Goal: Task Accomplishment & Management: Complete application form

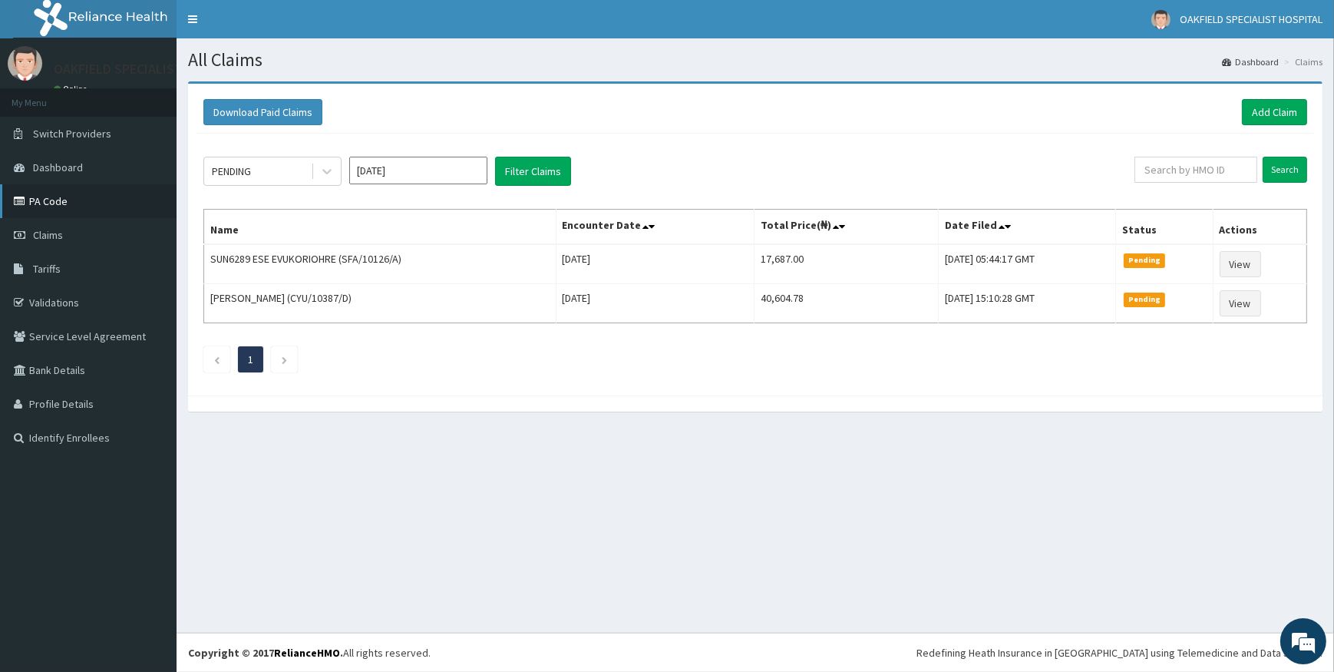
click at [52, 206] on link "PA Code" at bounding box center [88, 201] width 177 height 34
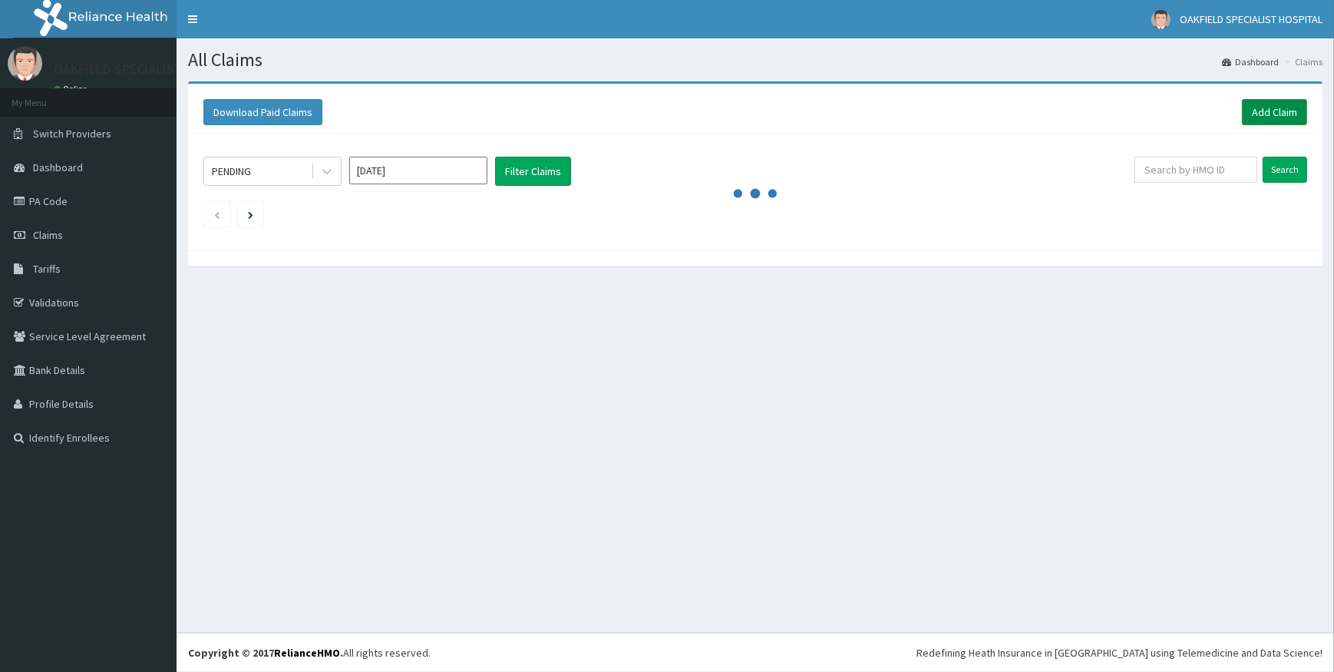
click at [1255, 107] on link "Add Claim" at bounding box center [1274, 112] width 65 height 26
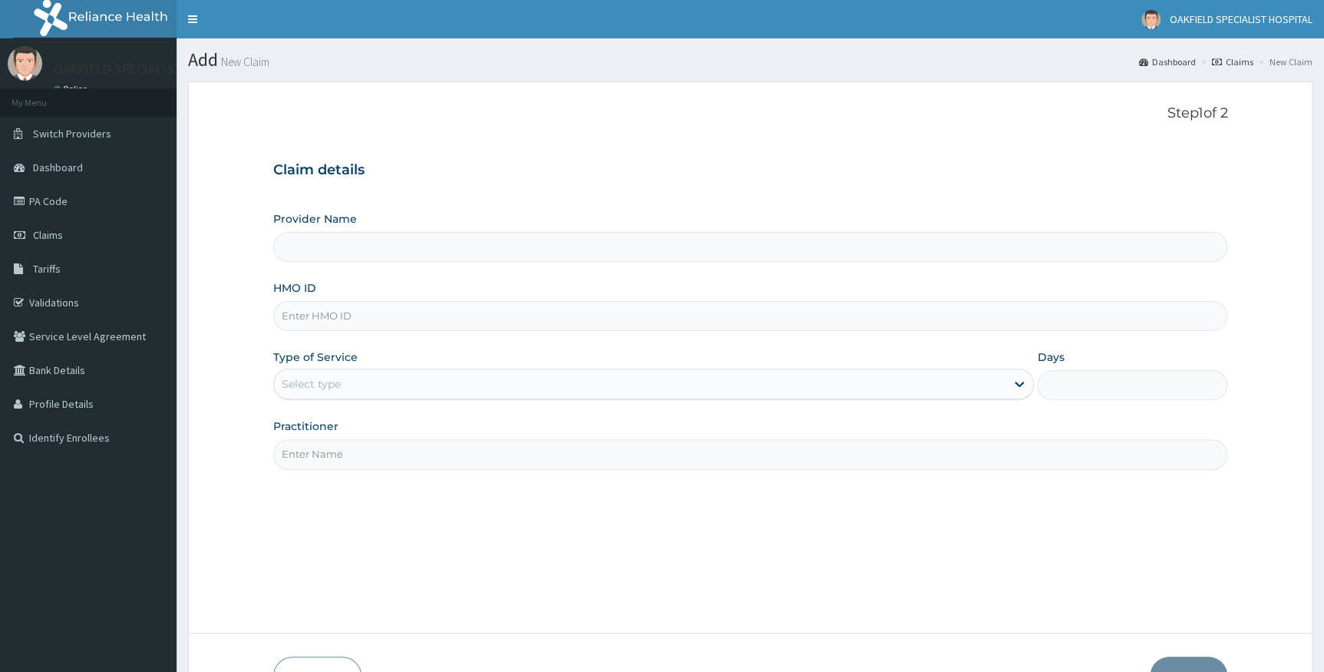
click at [431, 321] on input "HMO ID" at bounding box center [750, 316] width 955 height 30
type input "Vinca Hospital Limited"
paste input "SFA/14301/A"
type input "SFA/14301/A"
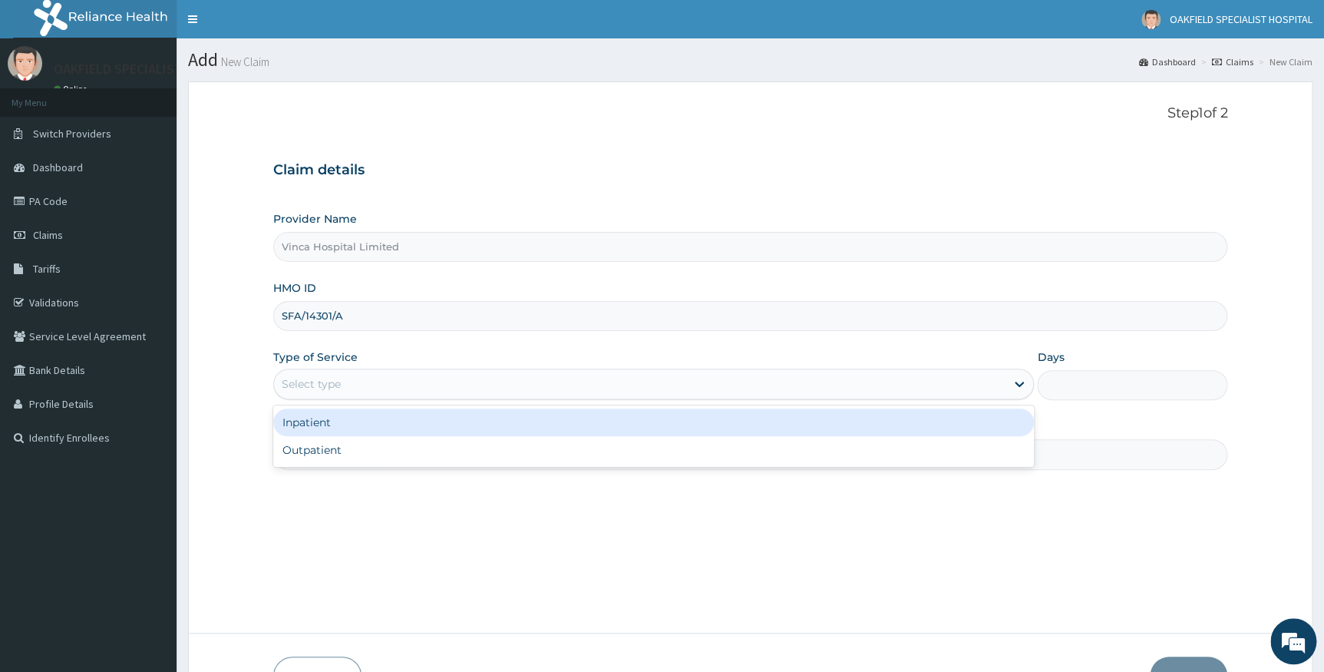
click at [309, 383] on div "Select type" at bounding box center [311, 383] width 59 height 15
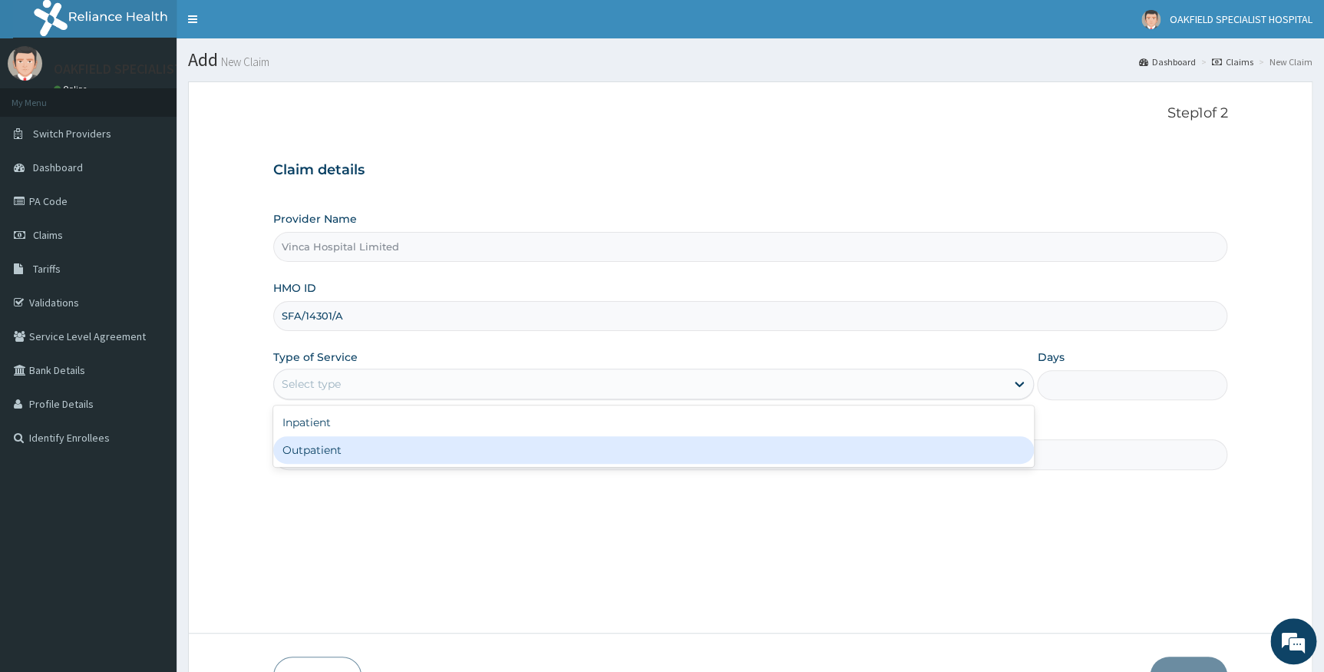
click at [335, 448] on div "Outpatient" at bounding box center [653, 450] width 761 height 28
type input "1"
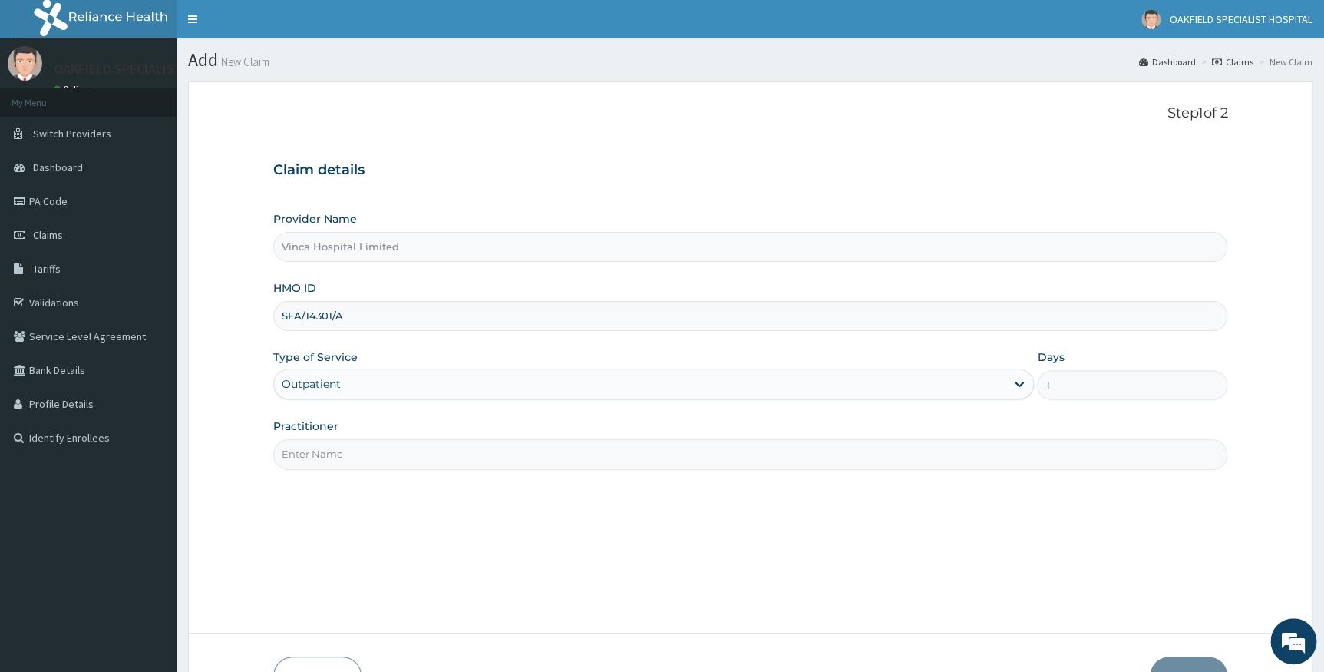
click at [346, 458] on input "Practitioner" at bounding box center [750, 454] width 955 height 30
type input "DR BELLO"
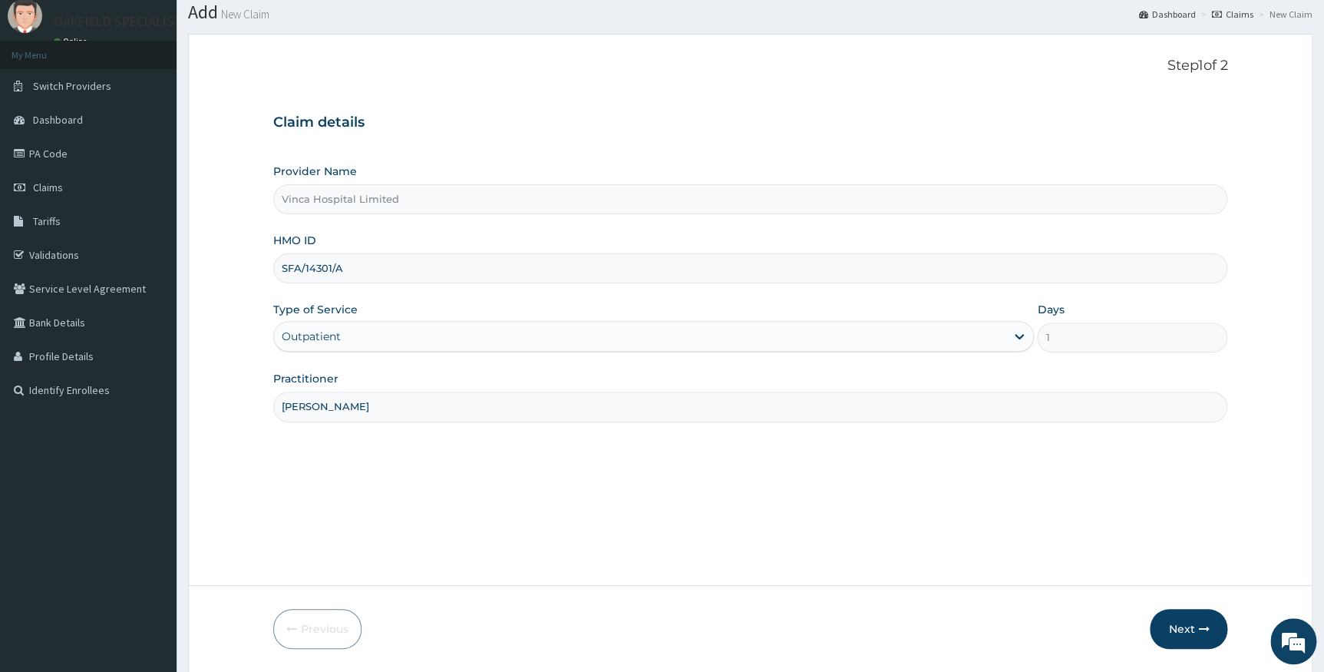
scroll to position [98, 0]
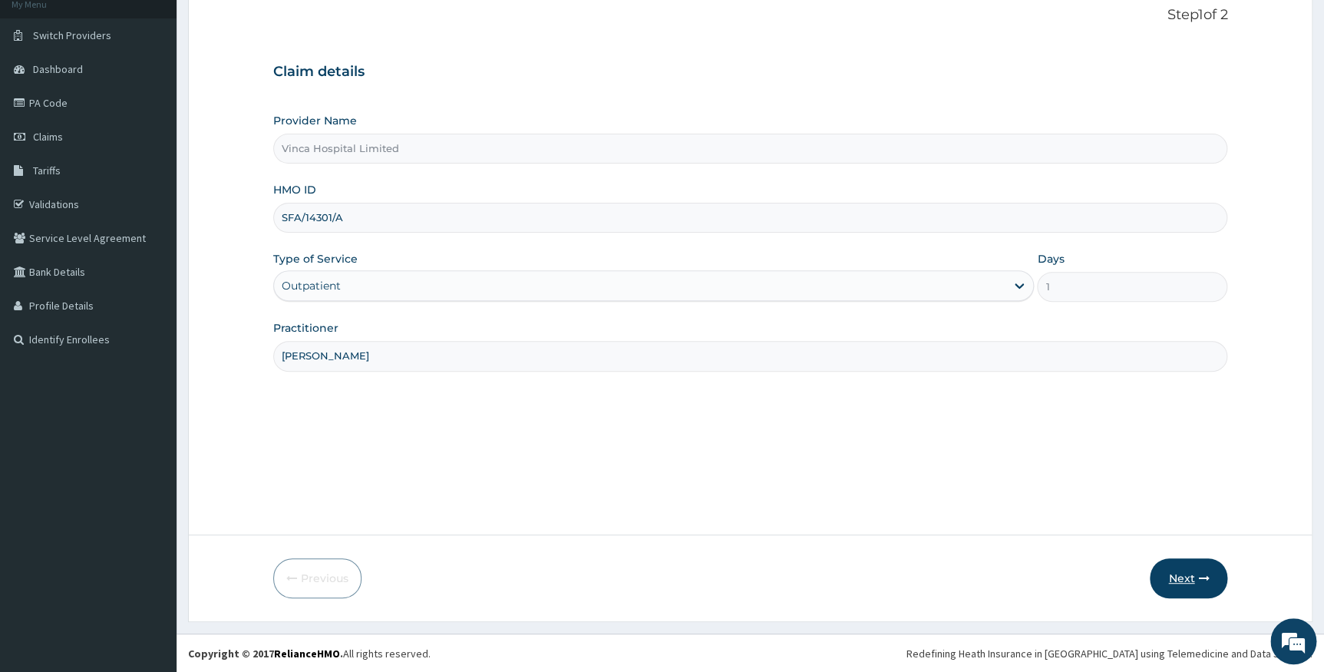
click at [1198, 576] on icon "button" at bounding box center [1203, 578] width 11 height 11
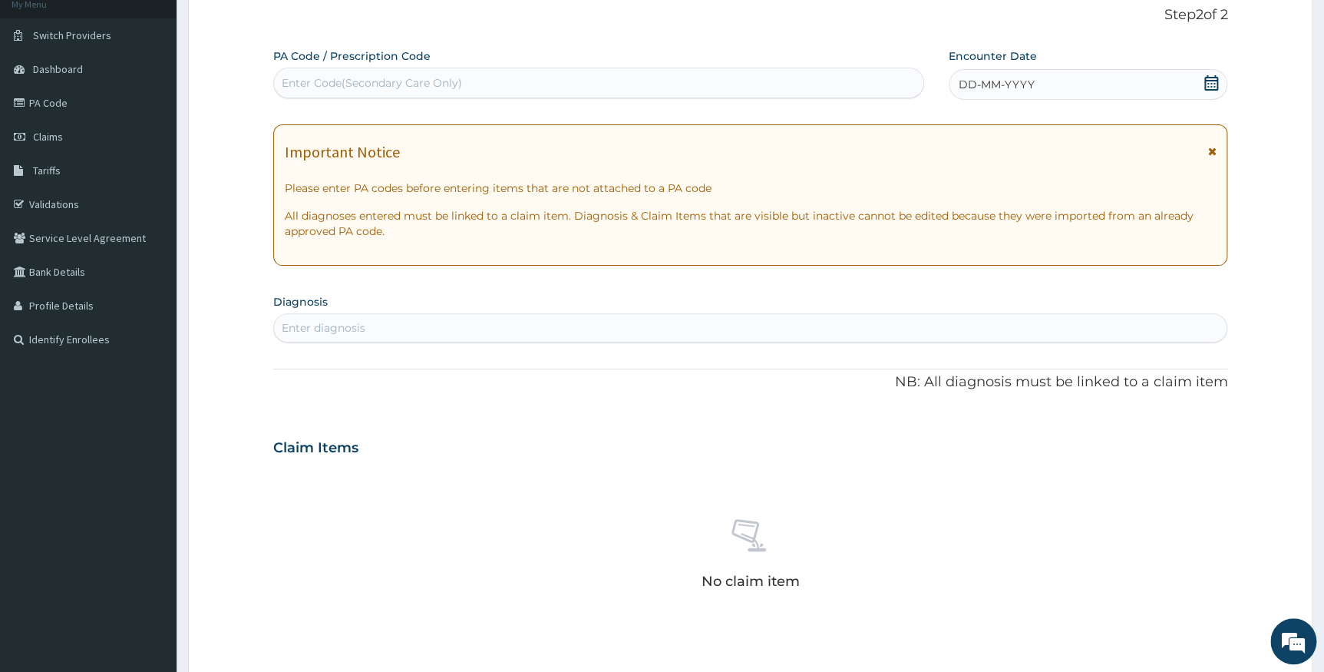
scroll to position [0, 0]
click at [520, 81] on div "Enter Code(Secondary Care Only)" at bounding box center [598, 83] width 649 height 25
paste input "PA/64F5B5"
type input "PA/64F5B5"
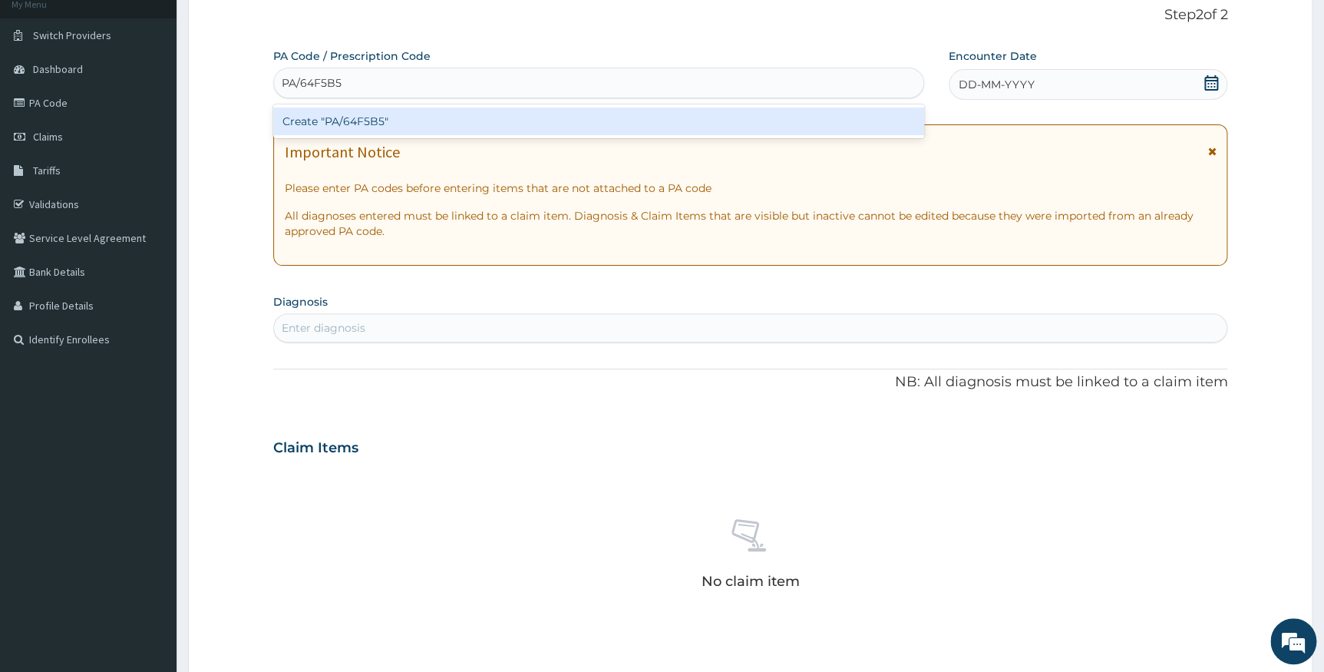
click at [522, 121] on div "Create "PA/64F5B5"" at bounding box center [598, 121] width 651 height 28
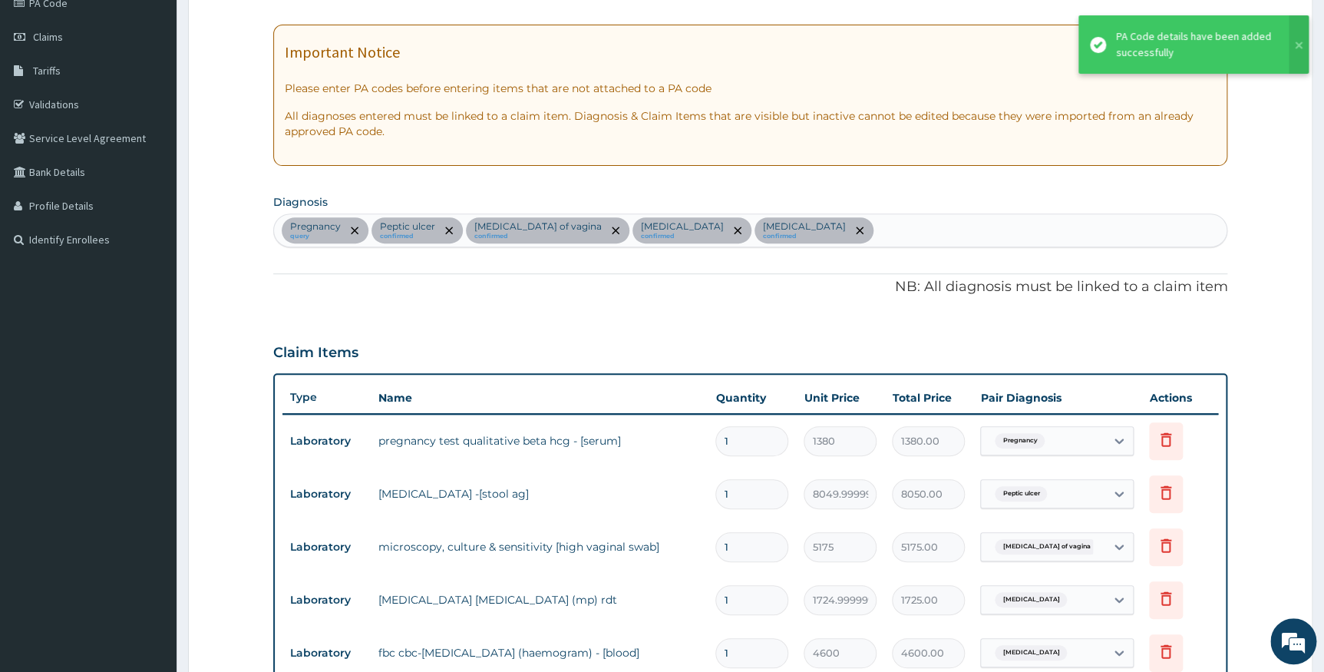
scroll to position [11, 0]
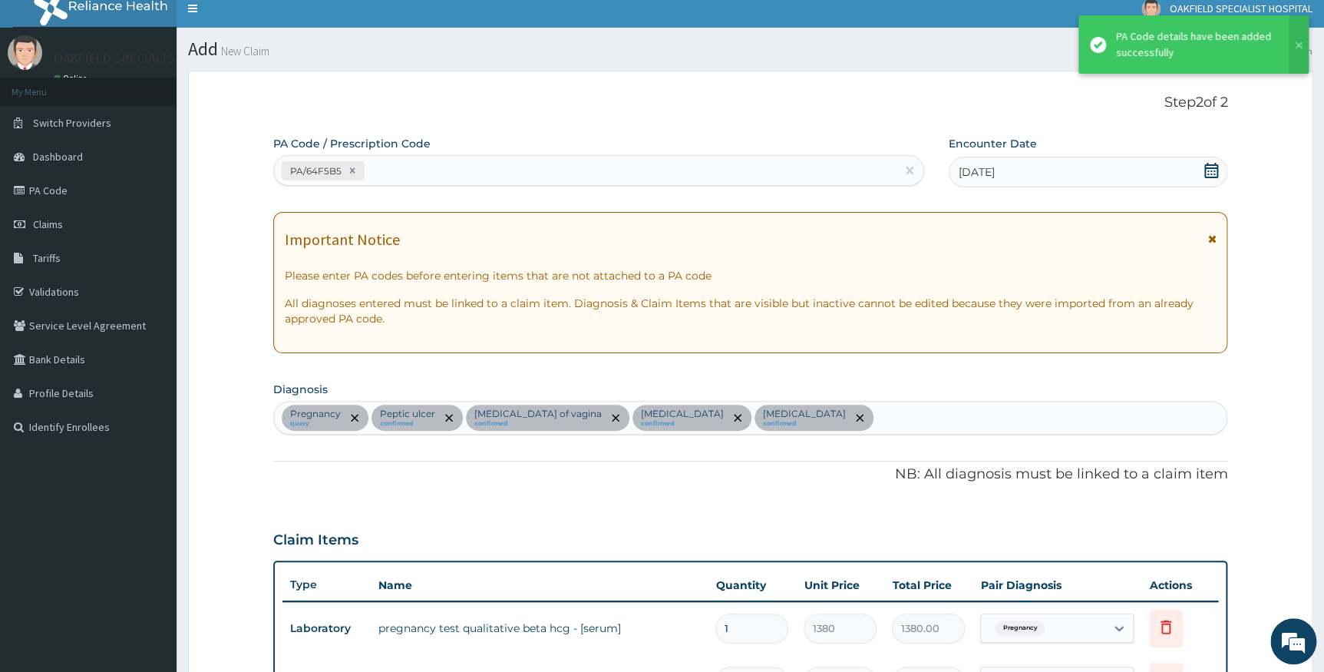
click at [464, 176] on div "PA/64F5B5" at bounding box center [585, 170] width 622 height 25
paste input "PA/241DC9"
type input "PA/241DC9"
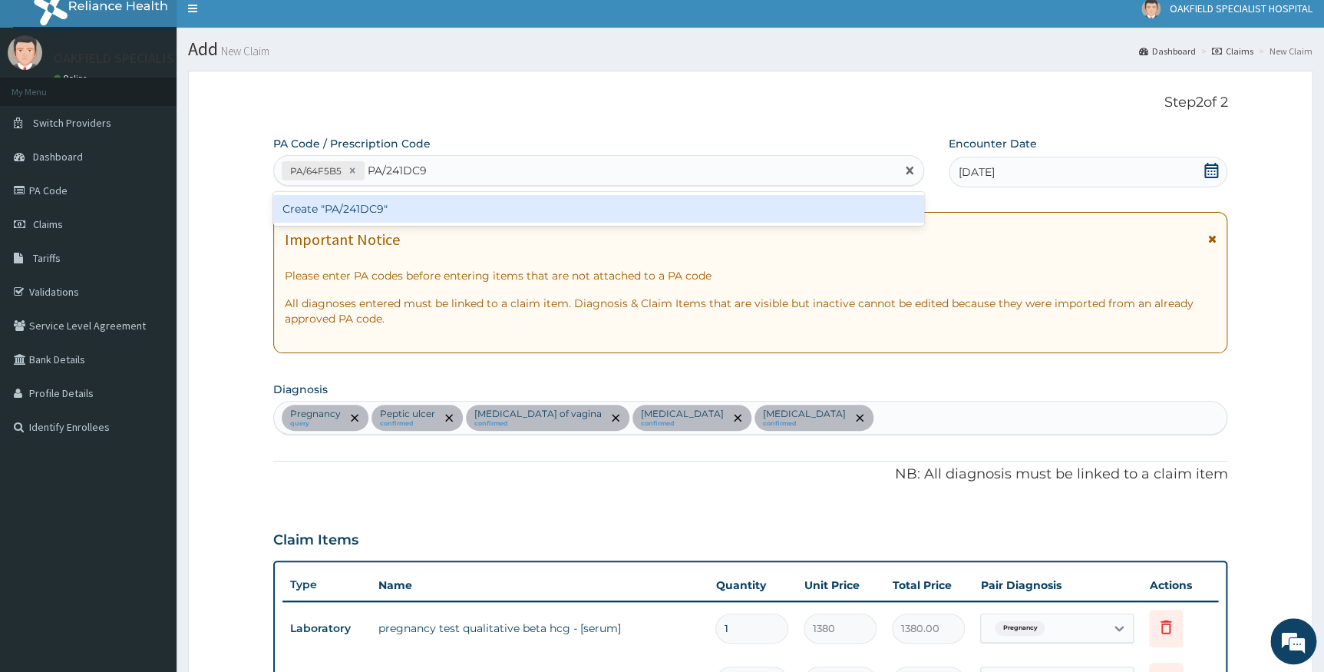
click at [463, 204] on div "Create "PA/241DC9"" at bounding box center [598, 209] width 651 height 28
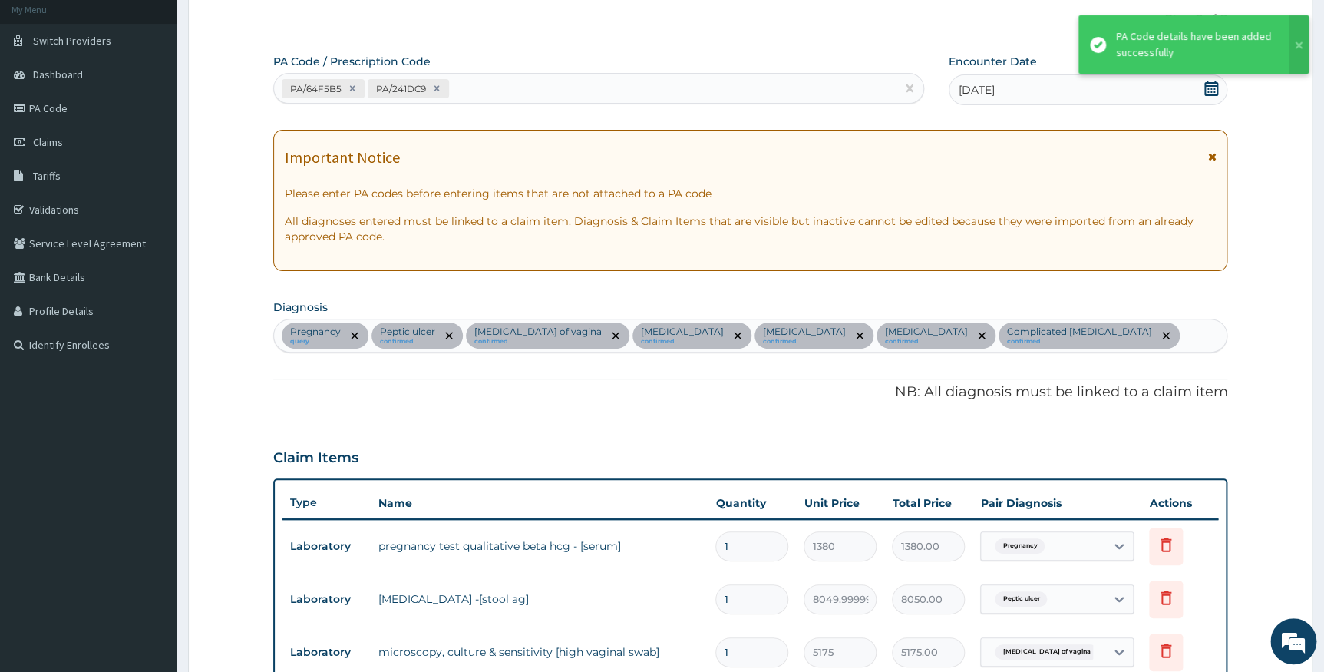
scroll to position [0, 0]
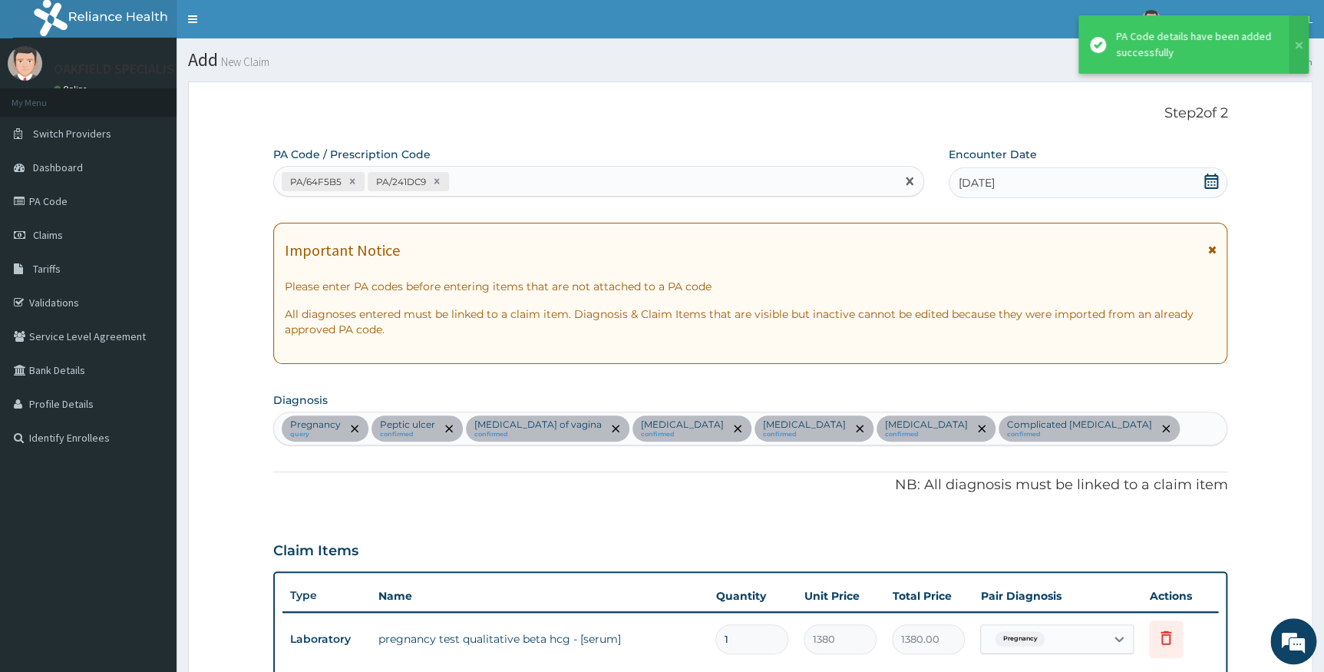
click at [512, 186] on div "PA/64F5B5 PA/241DC9" at bounding box center [585, 181] width 622 height 25
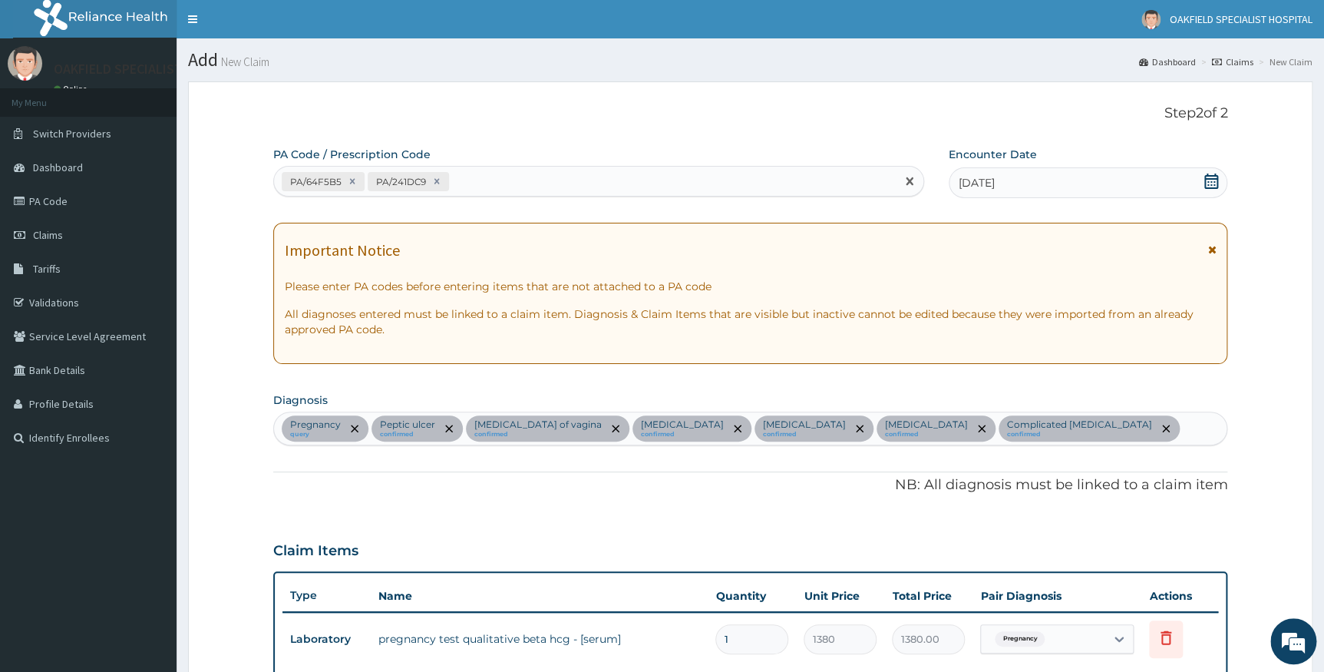
paste input "PA/7C1445"
type input "PA/7C1445"
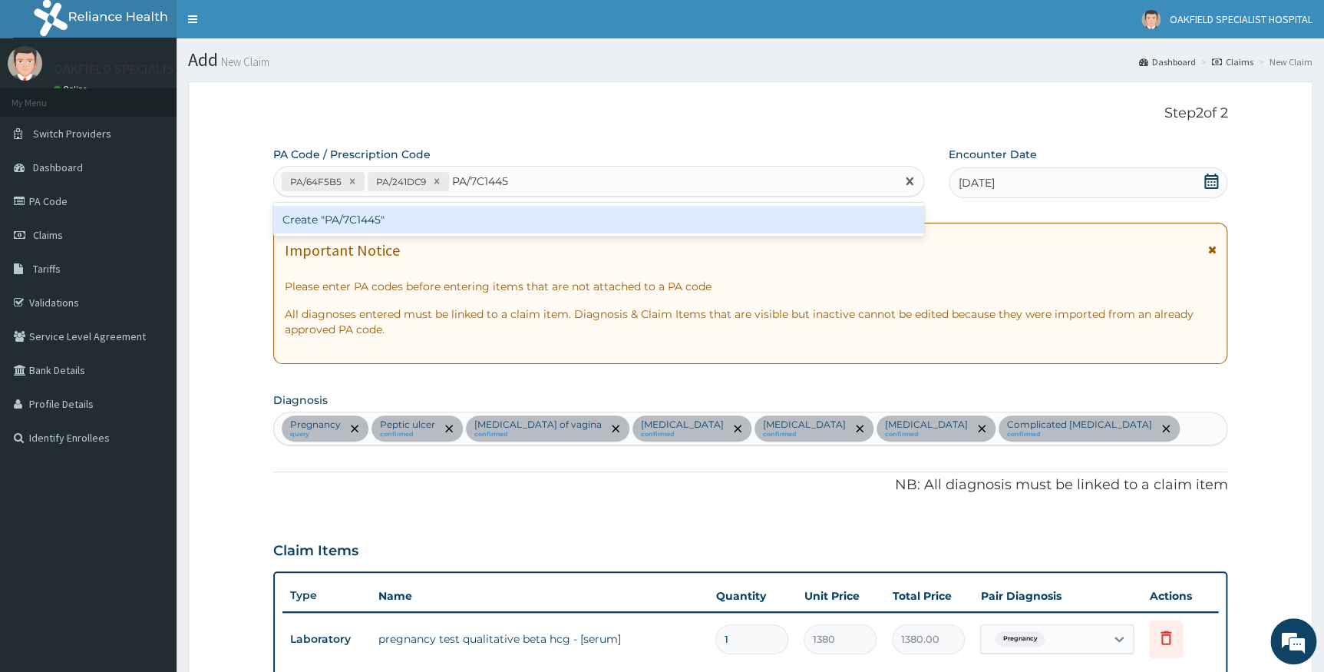
click at [512, 210] on div "Create "PA/7C1445"" at bounding box center [598, 220] width 651 height 28
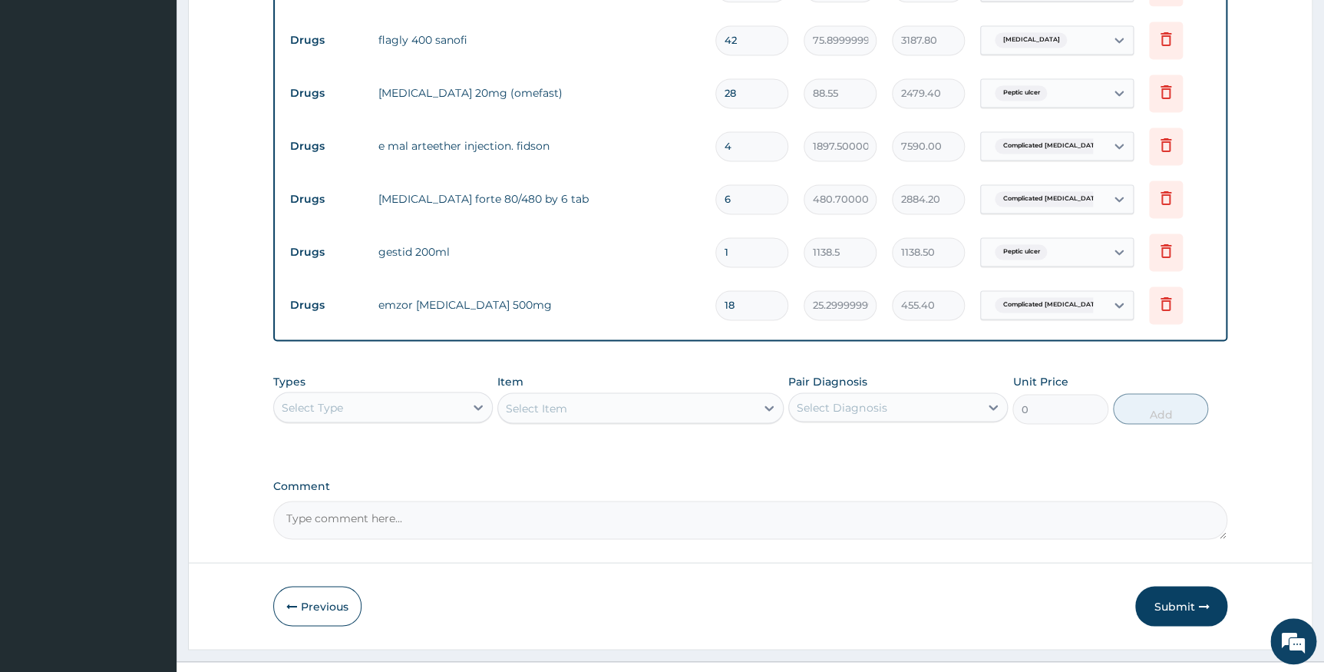
scroll to position [1108, 0]
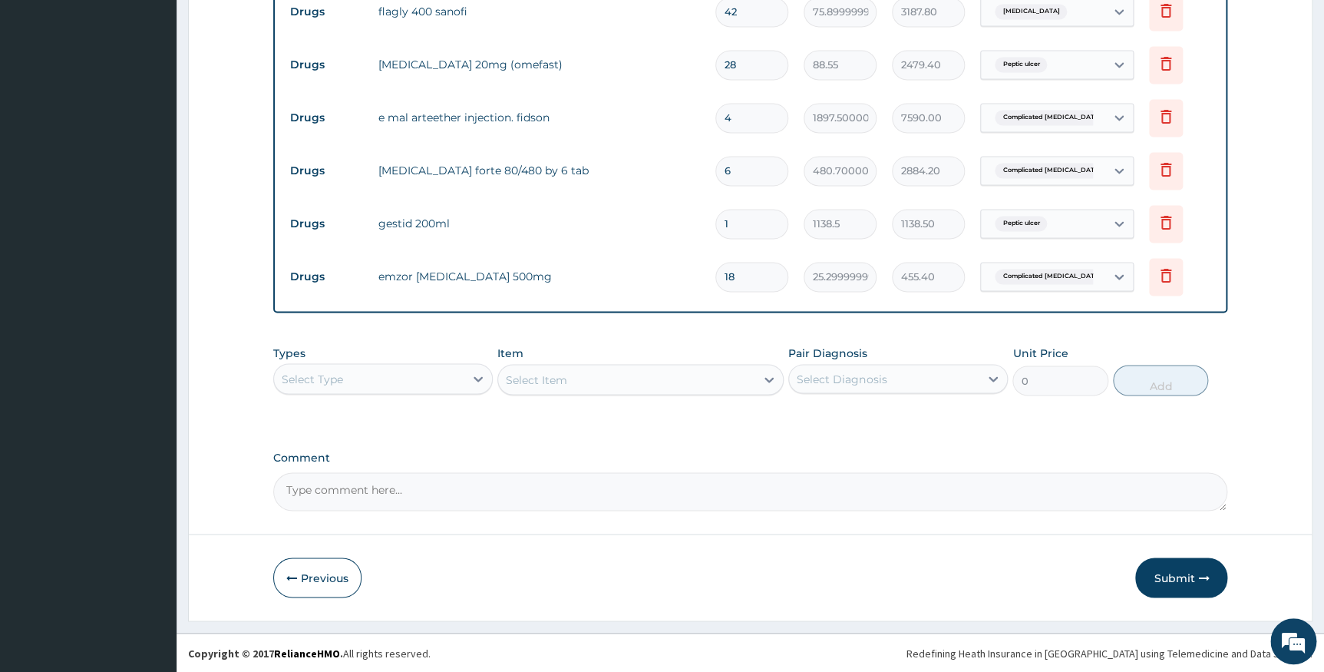
drag, startPoint x: 1182, startPoint y: 572, endPoint x: 649, endPoint y: 401, distance: 560.0
click at [1182, 573] on button "Submit" at bounding box center [1181, 577] width 92 height 40
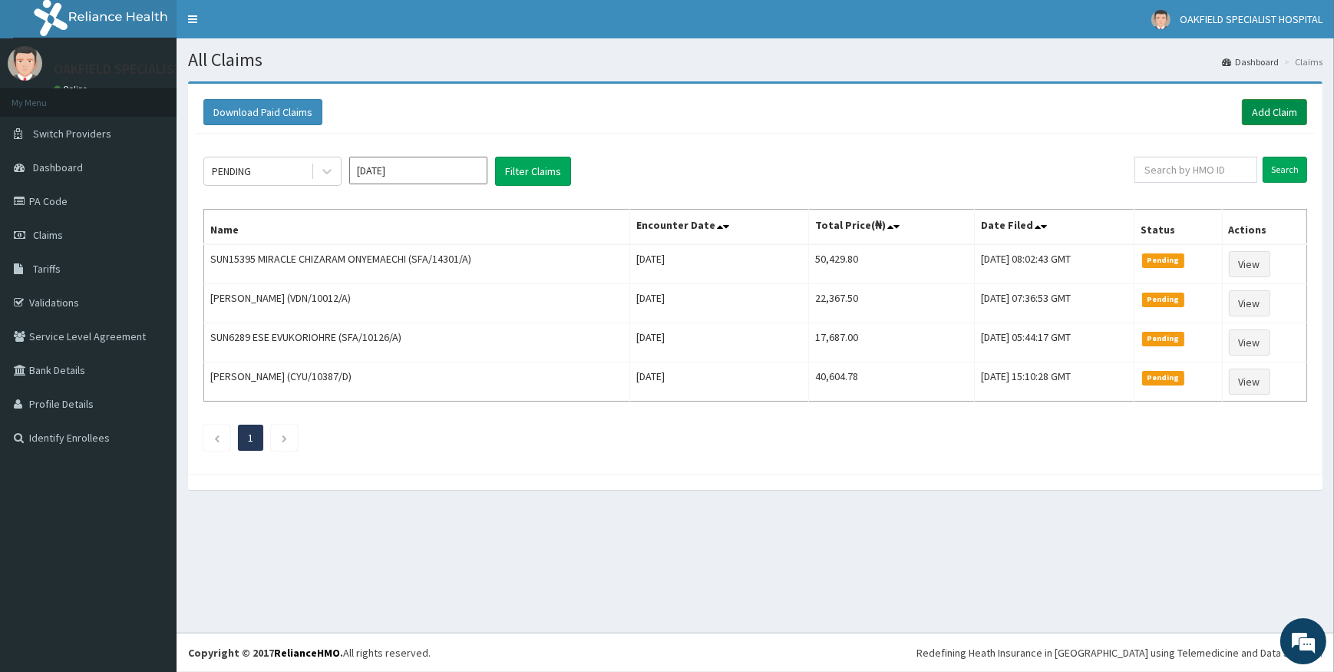
click at [1265, 110] on link "Add Claim" at bounding box center [1274, 112] width 65 height 26
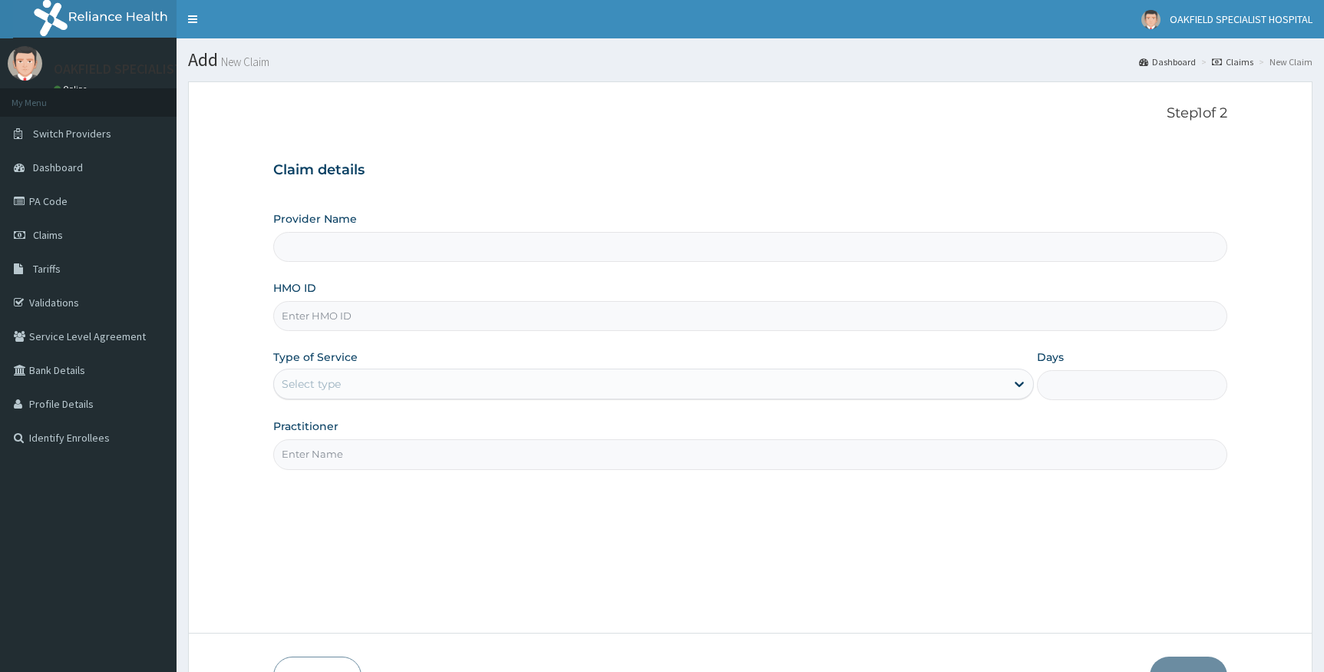
type input "SFA/15134/A"
type input "Vinca Hospital Limited"
type input "SFA/15134/A"
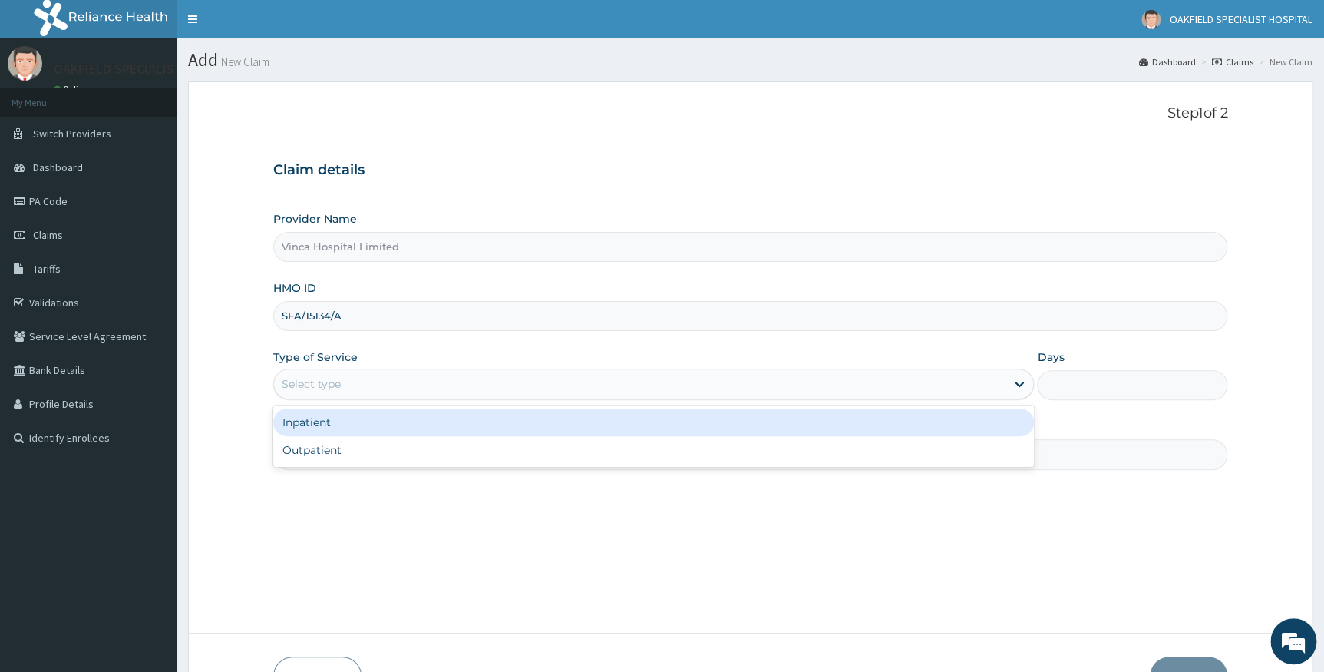
click at [329, 375] on div "Select type" at bounding box center [640, 384] width 732 height 25
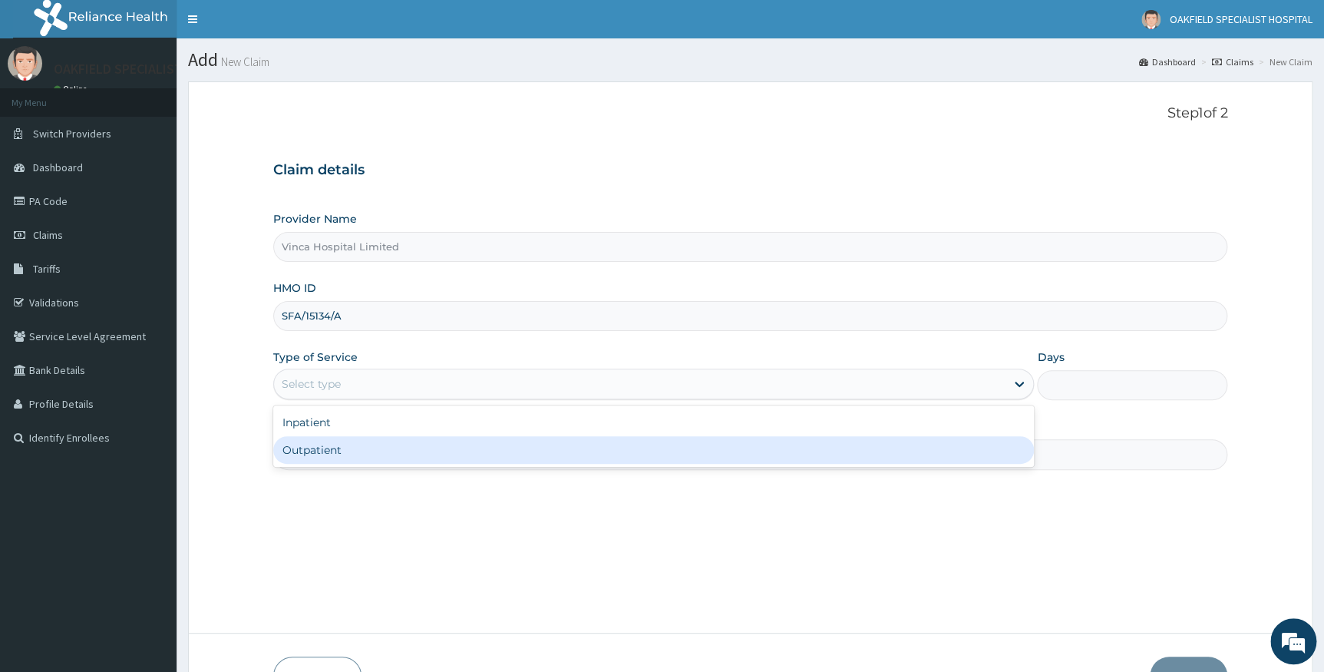
click at [329, 440] on div "Outpatient" at bounding box center [653, 450] width 761 height 28
type input "1"
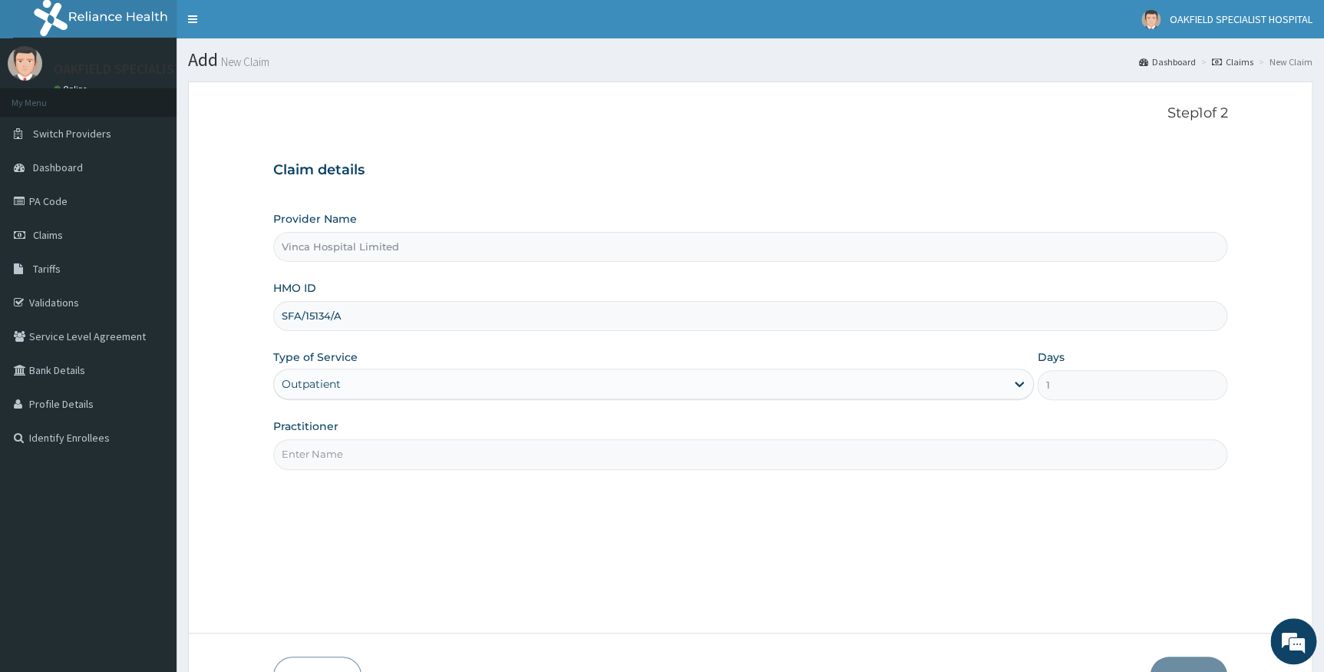
click at [336, 440] on input "Practitioner" at bounding box center [750, 454] width 955 height 30
type input "DR BELLO"
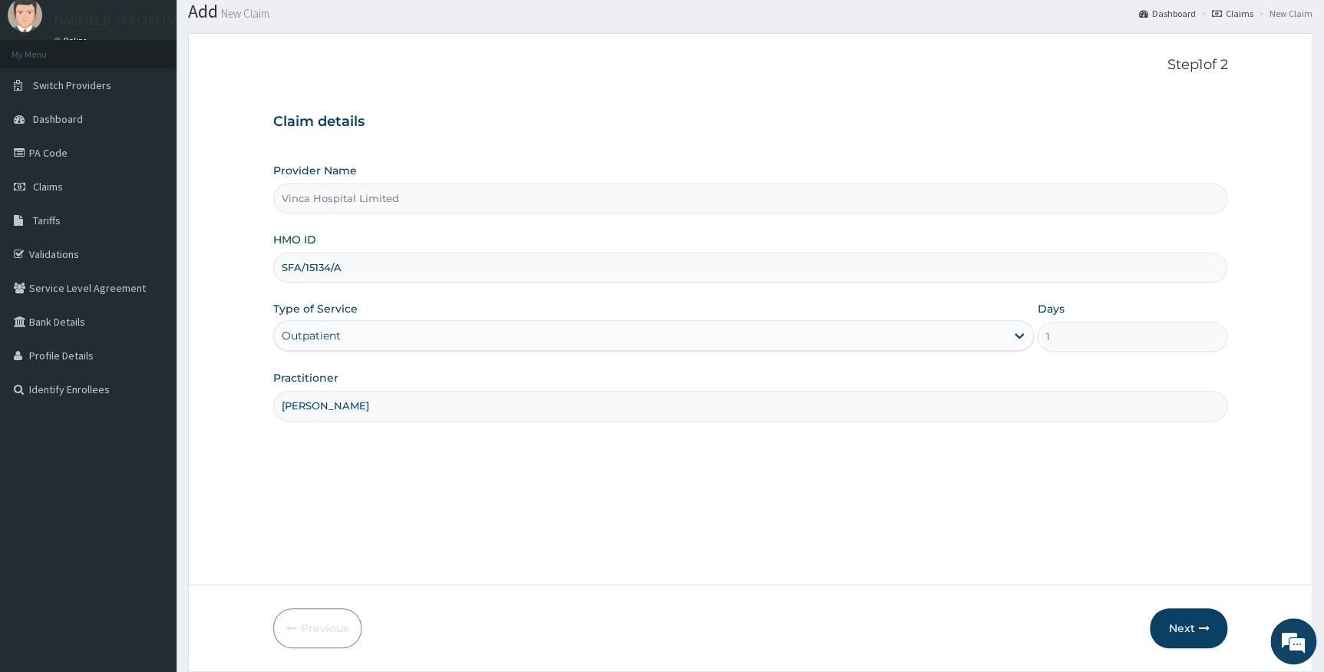
scroll to position [98, 0]
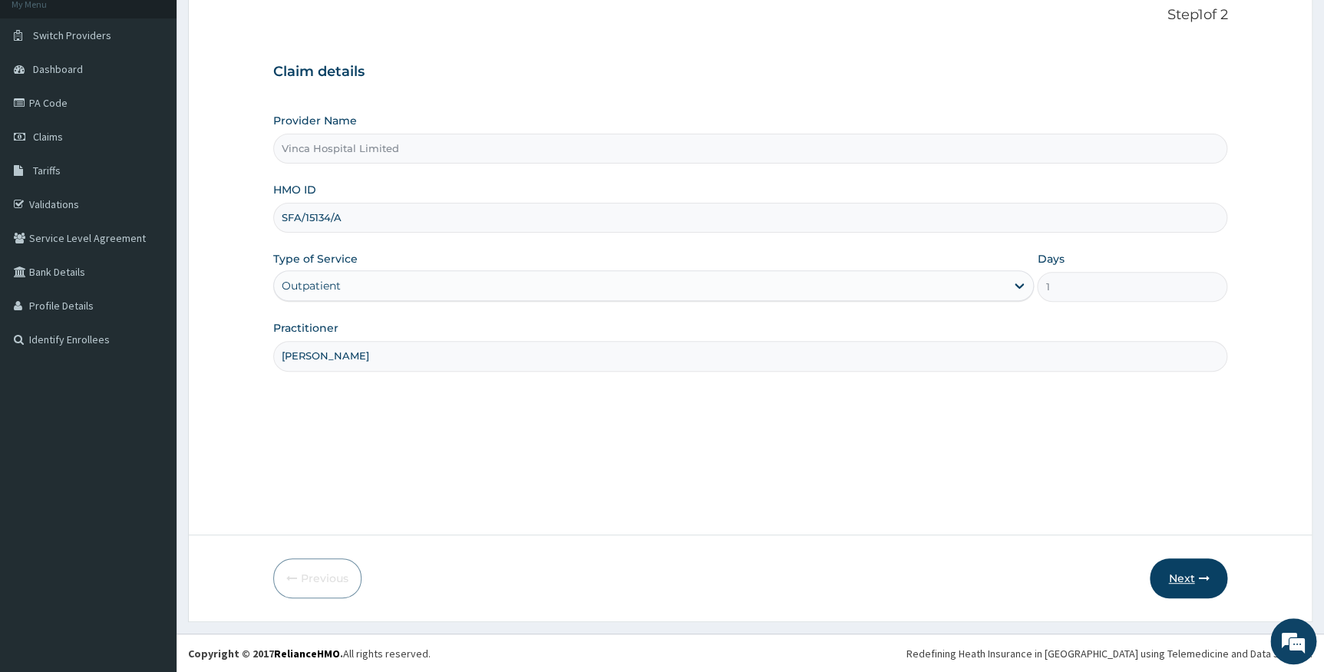
click at [1166, 573] on button "Next" at bounding box center [1189, 578] width 78 height 40
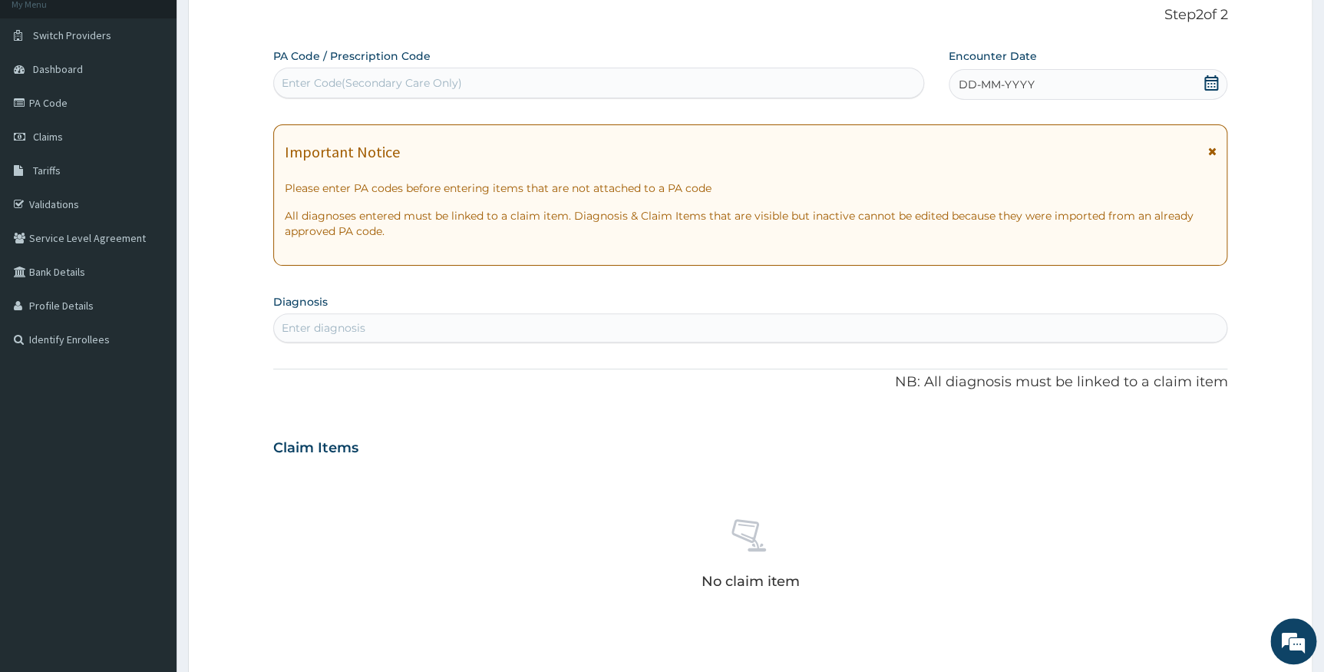
scroll to position [0, 0]
click at [453, 90] on div "Enter Code(Secondary Care Only)" at bounding box center [372, 82] width 180 height 15
paste input "PA/DB11CB"
type input "PA/DB11CB"
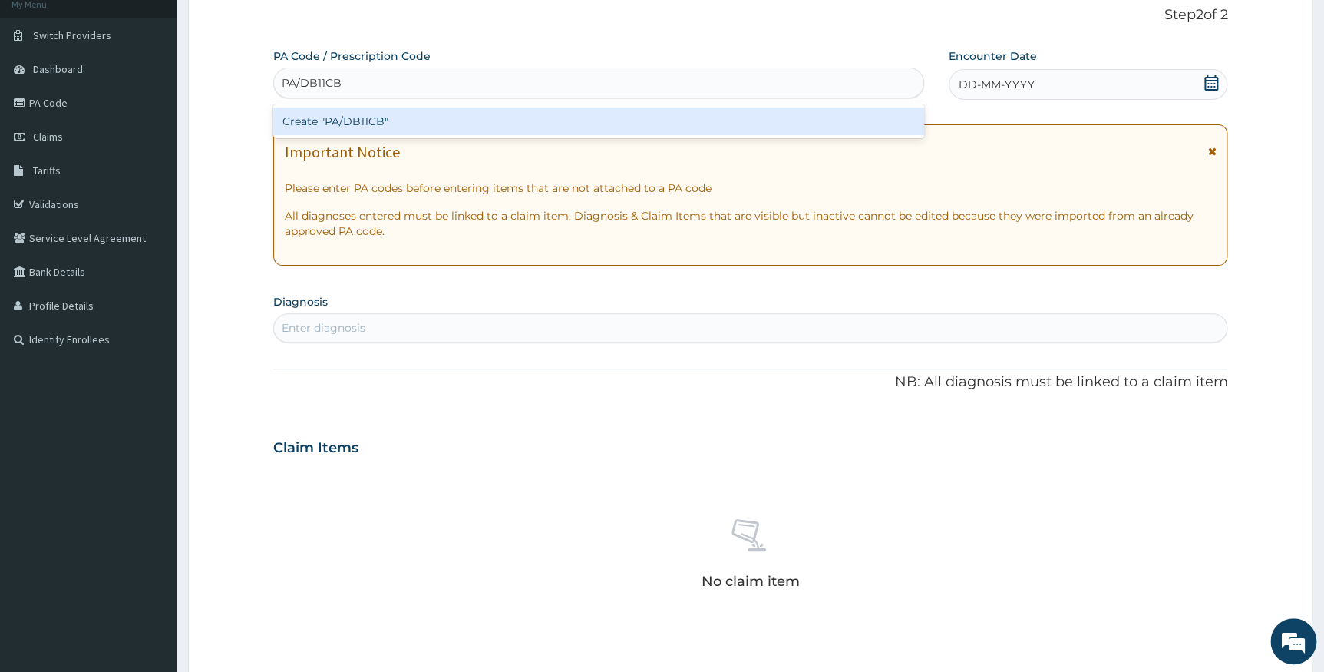
click at [454, 120] on div "Create "PA/DB11CB"" at bounding box center [598, 121] width 651 height 28
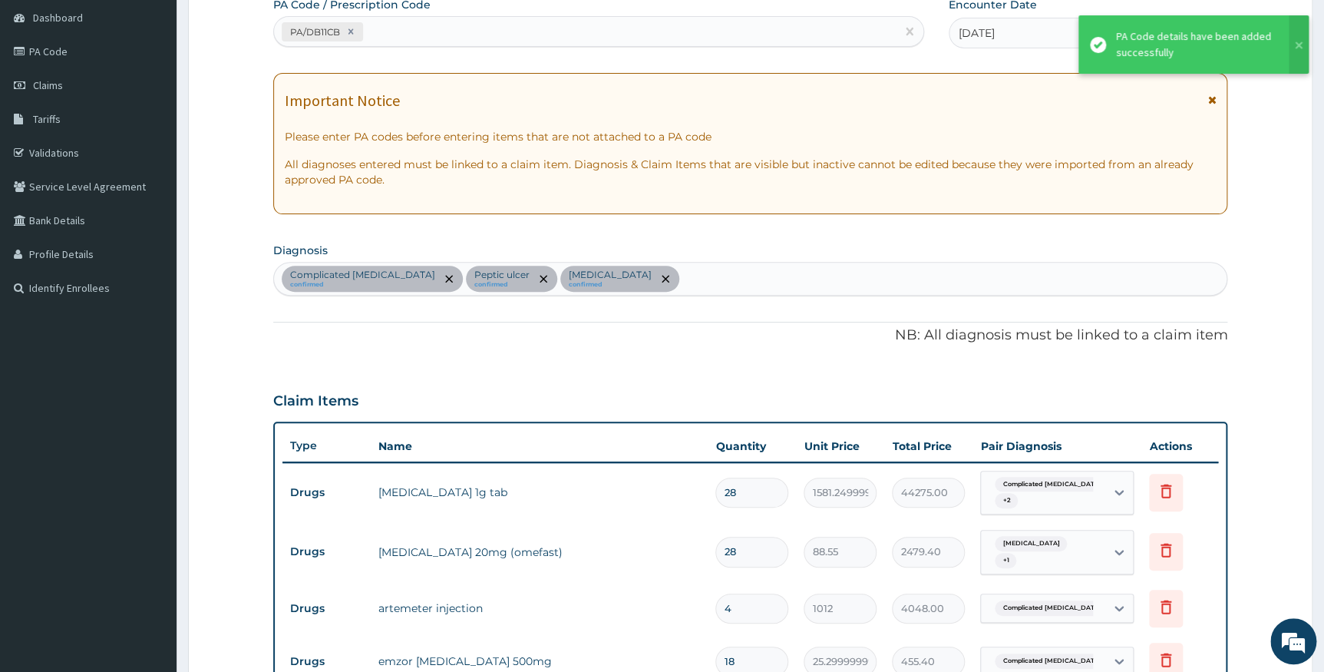
scroll to position [148, 0]
click at [427, 31] on div "PA/DB11CB" at bounding box center [585, 33] width 622 height 25
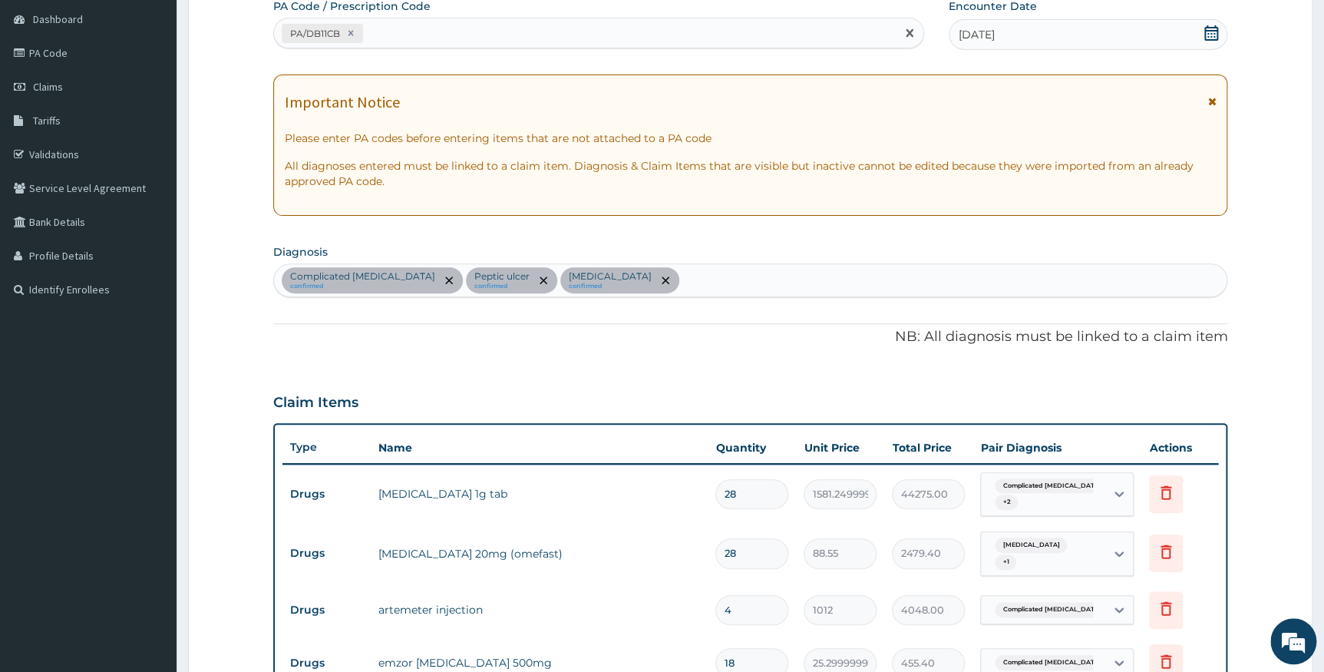
paste input "PA/CD94C3"
type input "PA/CD94C3"
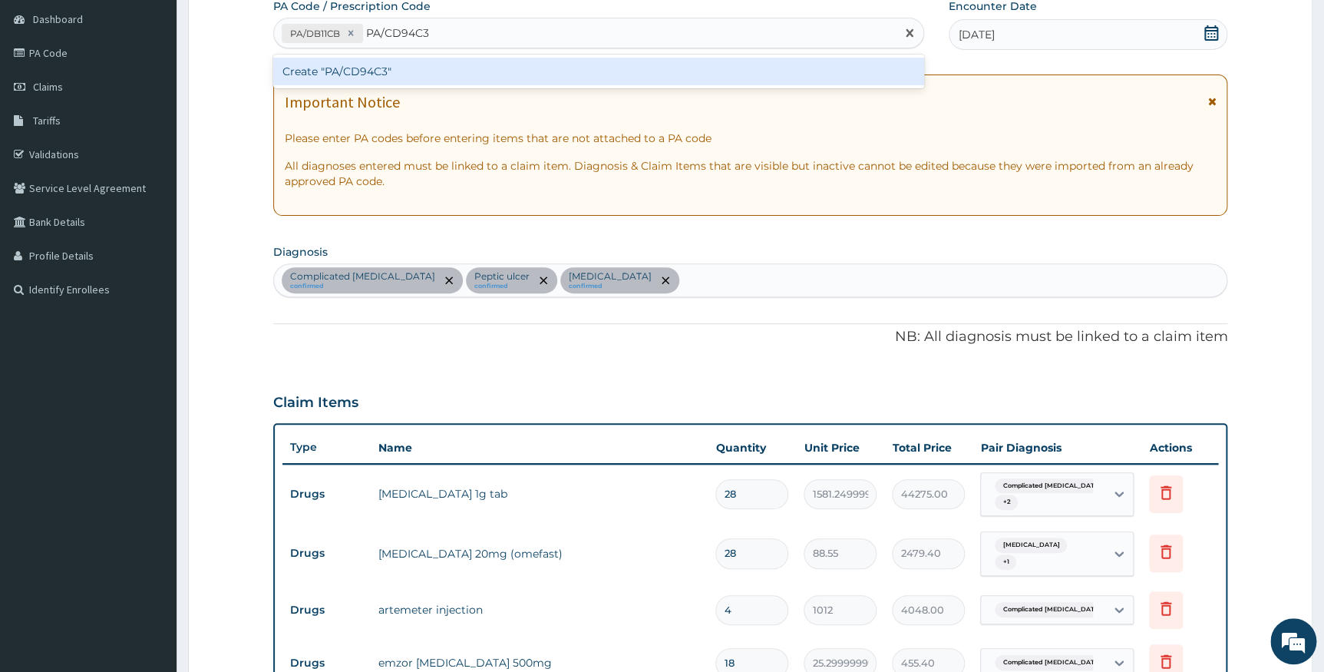
click at [414, 71] on div "Create "PA/CD94C3"" at bounding box center [598, 72] width 651 height 28
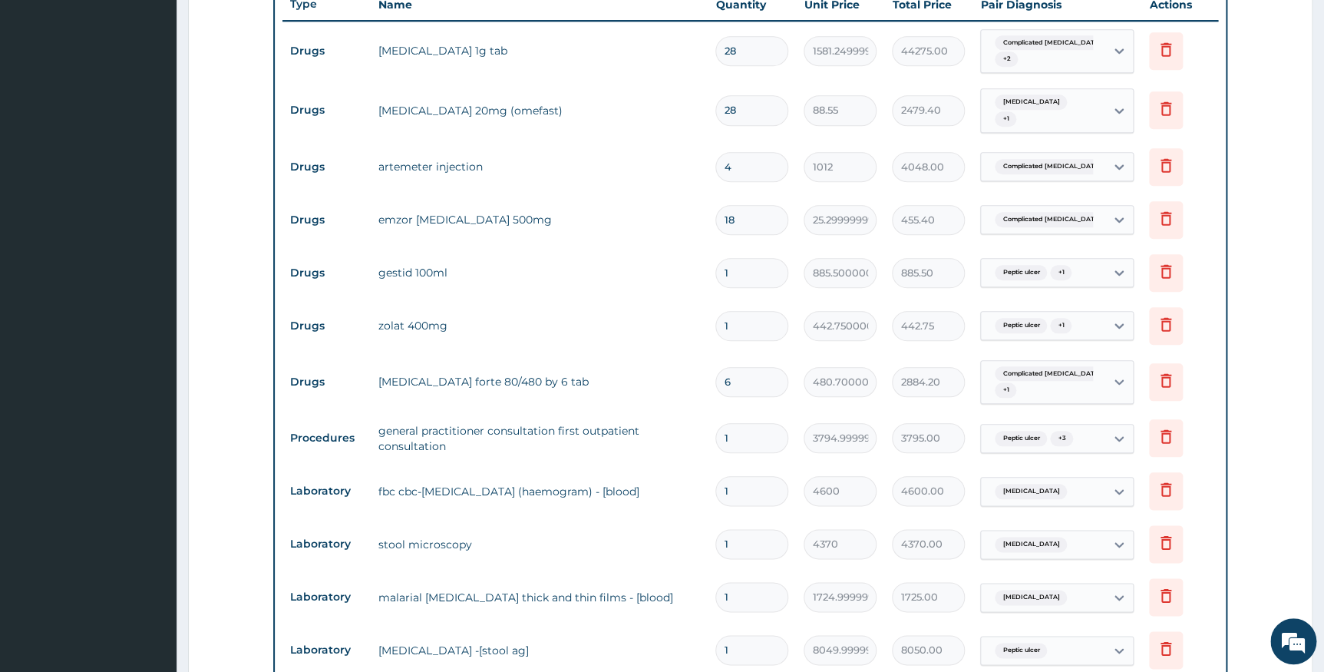
scroll to position [558, 0]
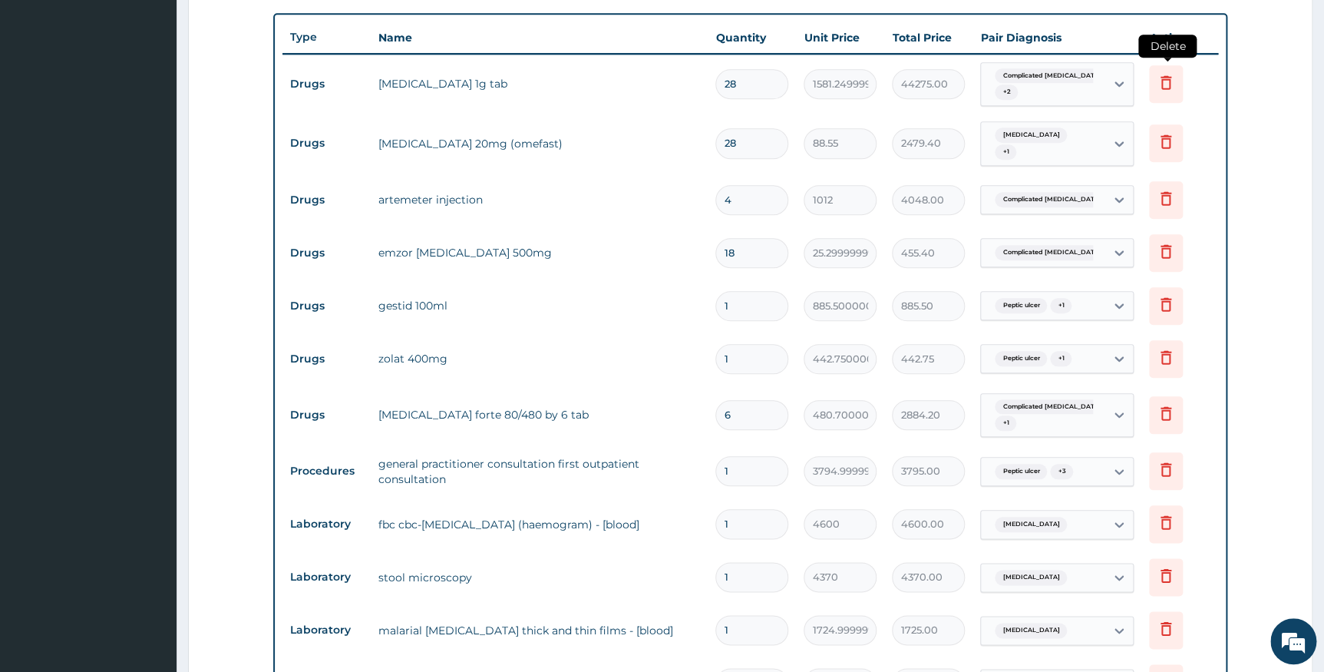
click at [1169, 80] on icon at bounding box center [1166, 82] width 11 height 14
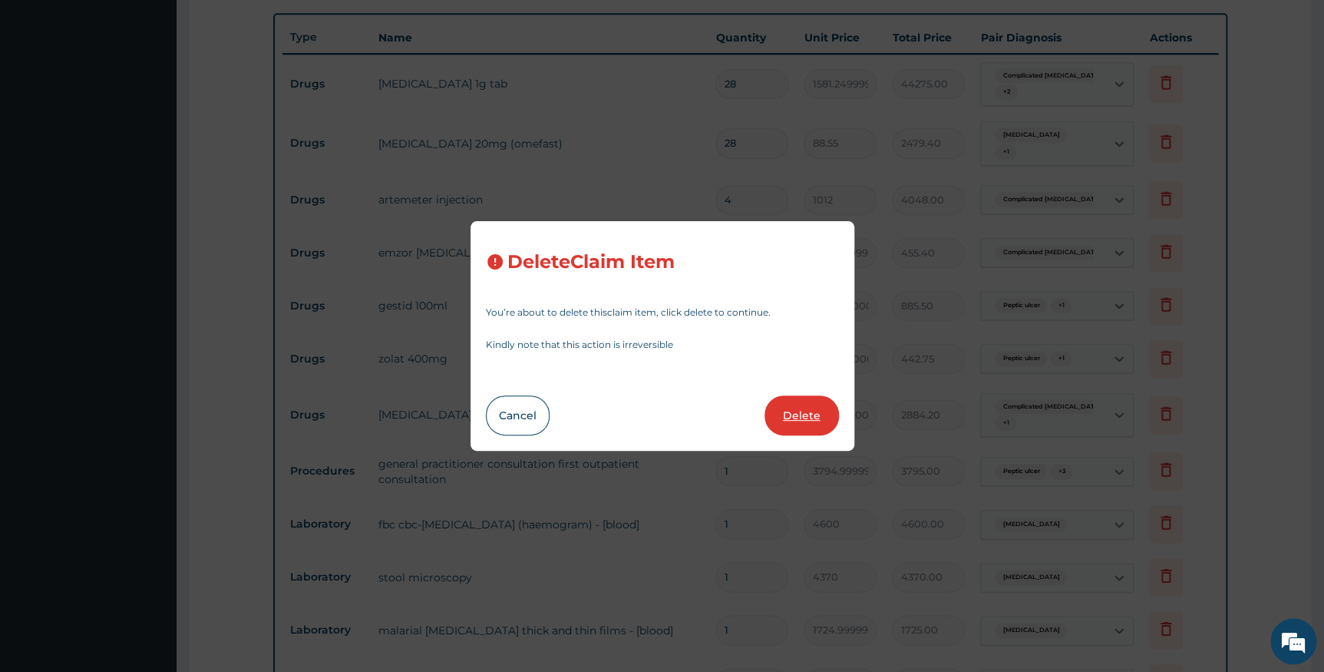
click at [820, 417] on button "Delete" at bounding box center [802, 415] width 74 height 40
type input "88.55"
type input "2479.40"
type input "4"
type input "1012"
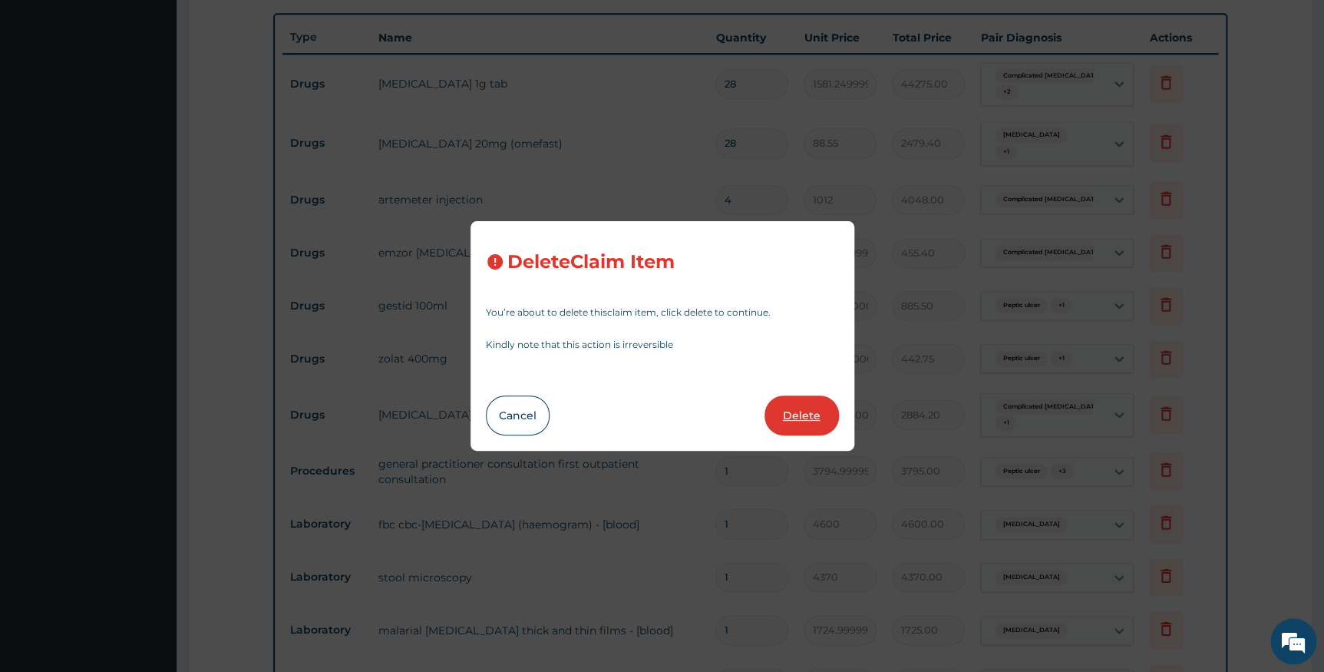
type input "4048.00"
type input "18"
type input "25.299999999999997"
type input "455.40"
type input "1"
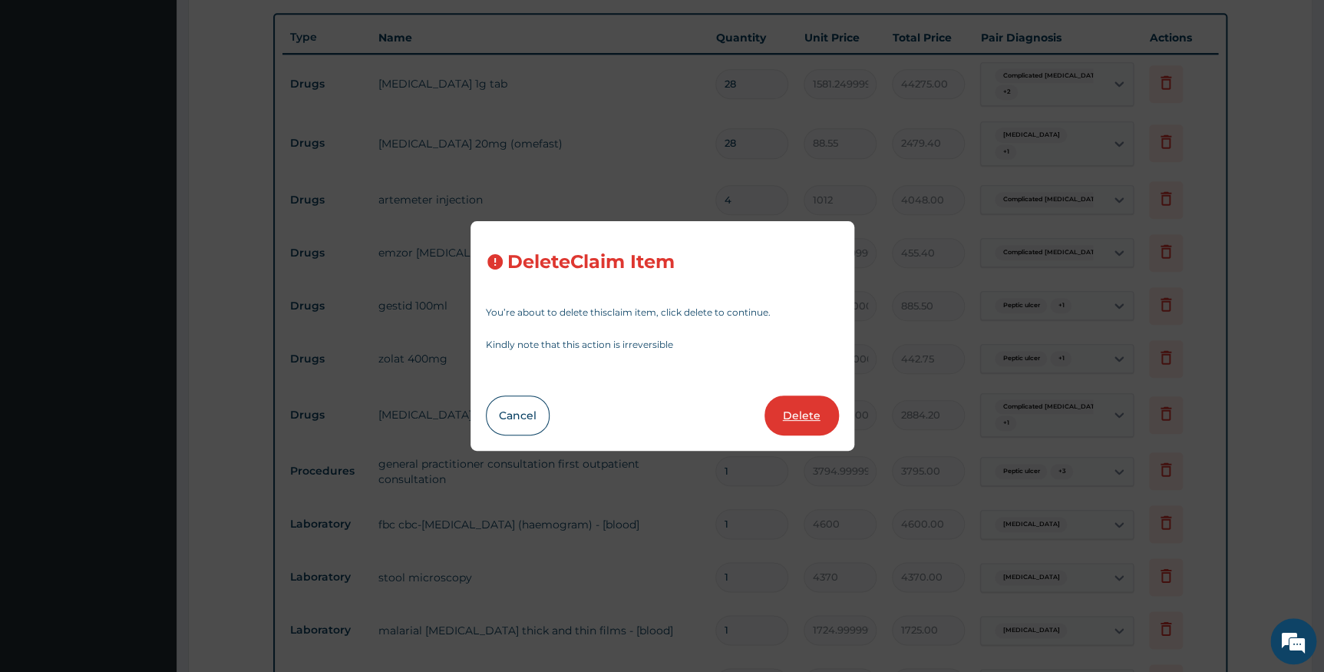
type input "885.5000000000001"
type input "885.50"
type input "442.75000000000006"
type input "442.75"
type input "6"
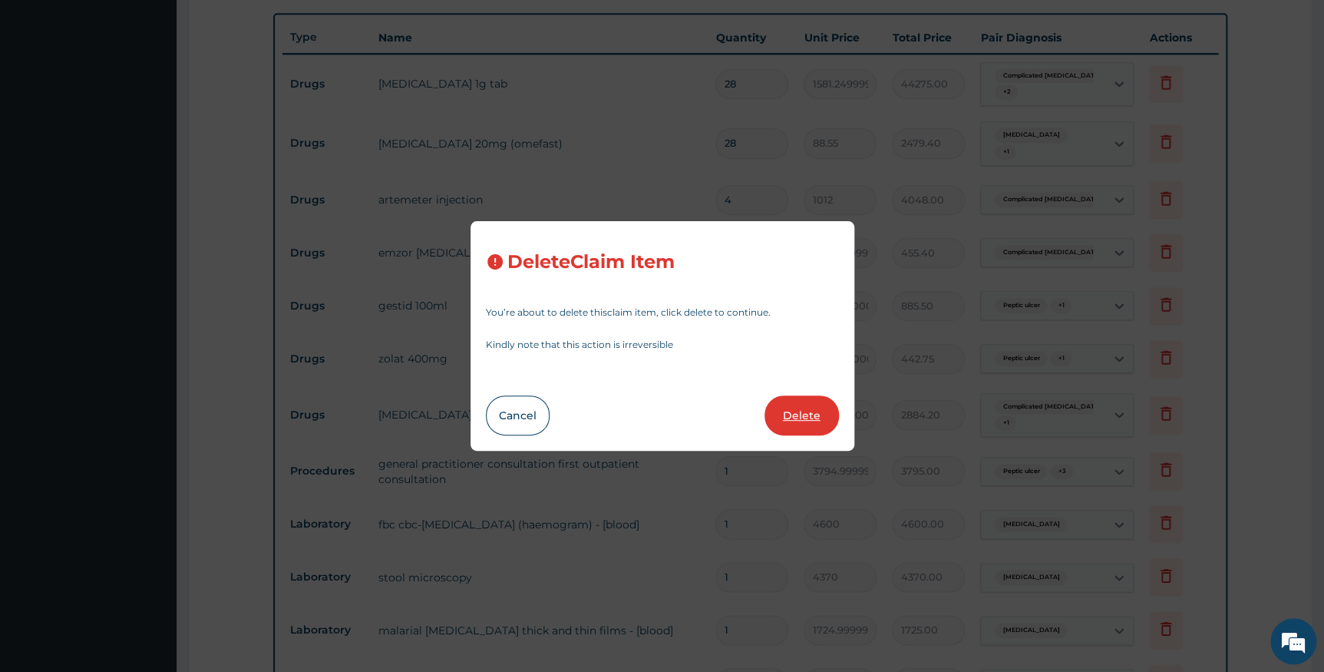
type input "480.70000000000005"
type input "2884.20"
type input "1"
type input "3794.9999999999995"
type input "3795.00"
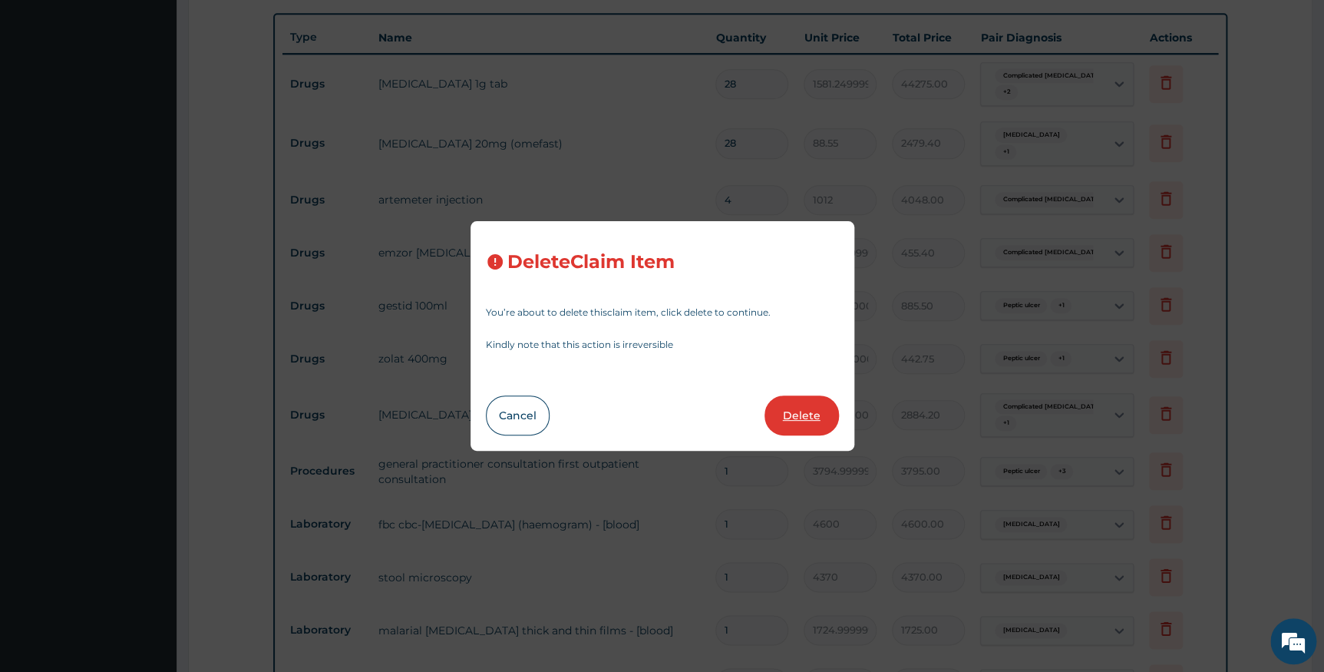
type input "4600"
type input "4600.00"
type input "4370"
type input "4370.00"
type input "1724.9999999999998"
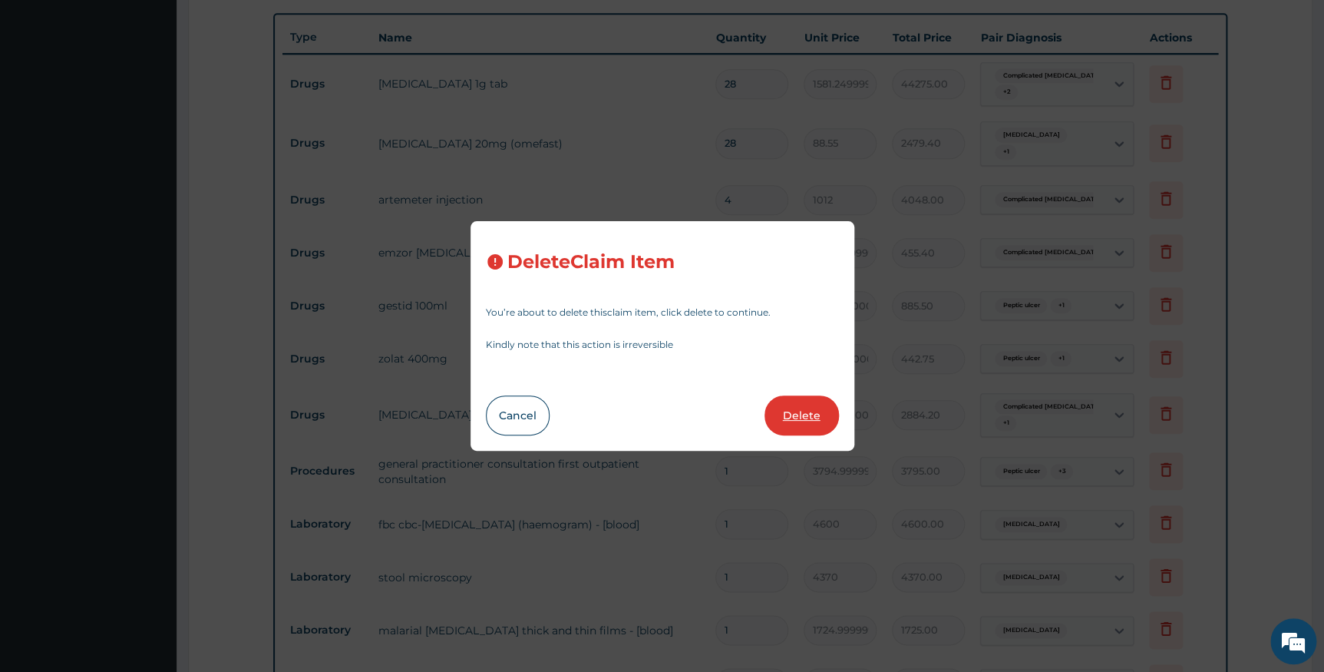
type input "1725.00"
type input "8049.999999999999"
type input "8050.00"
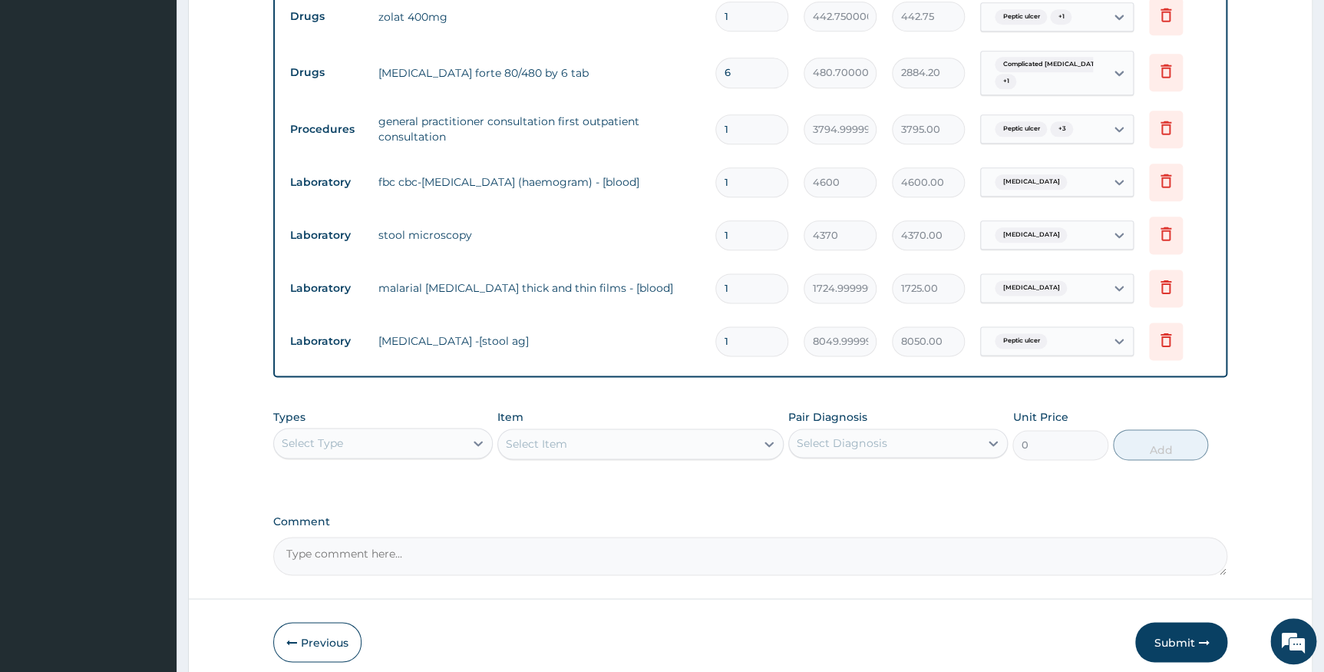
scroll to position [906, 0]
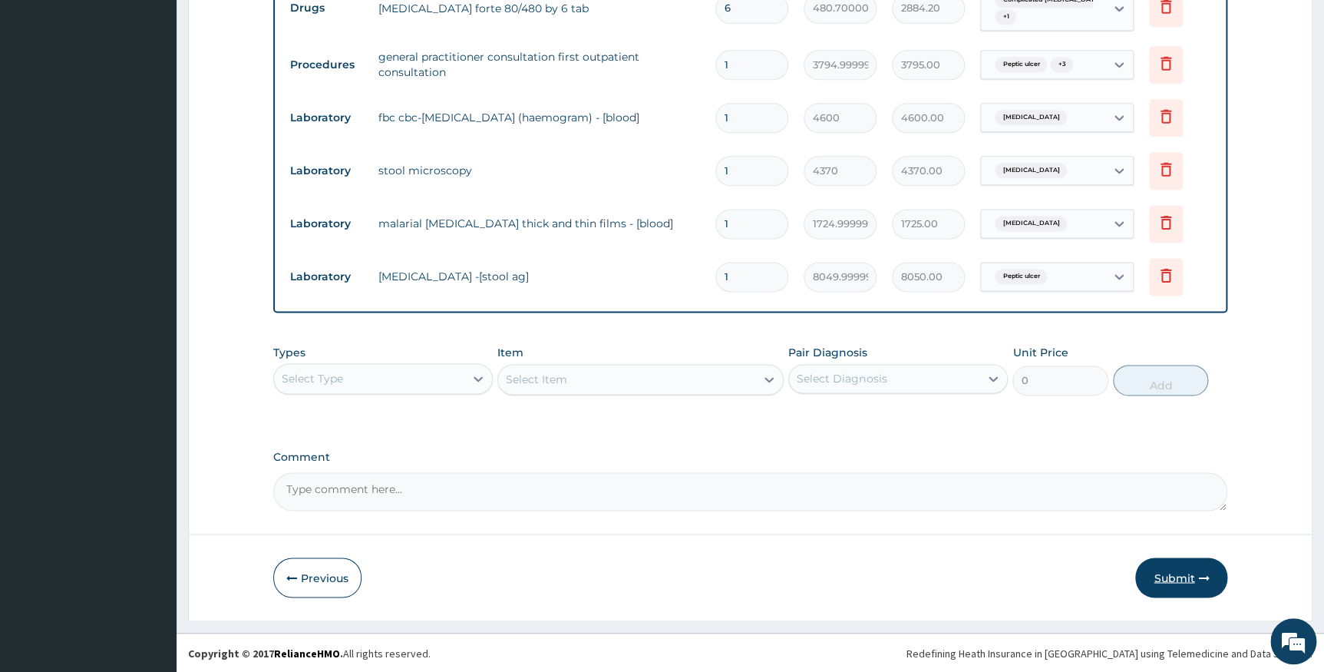
click at [1155, 571] on button "Submit" at bounding box center [1181, 577] width 92 height 40
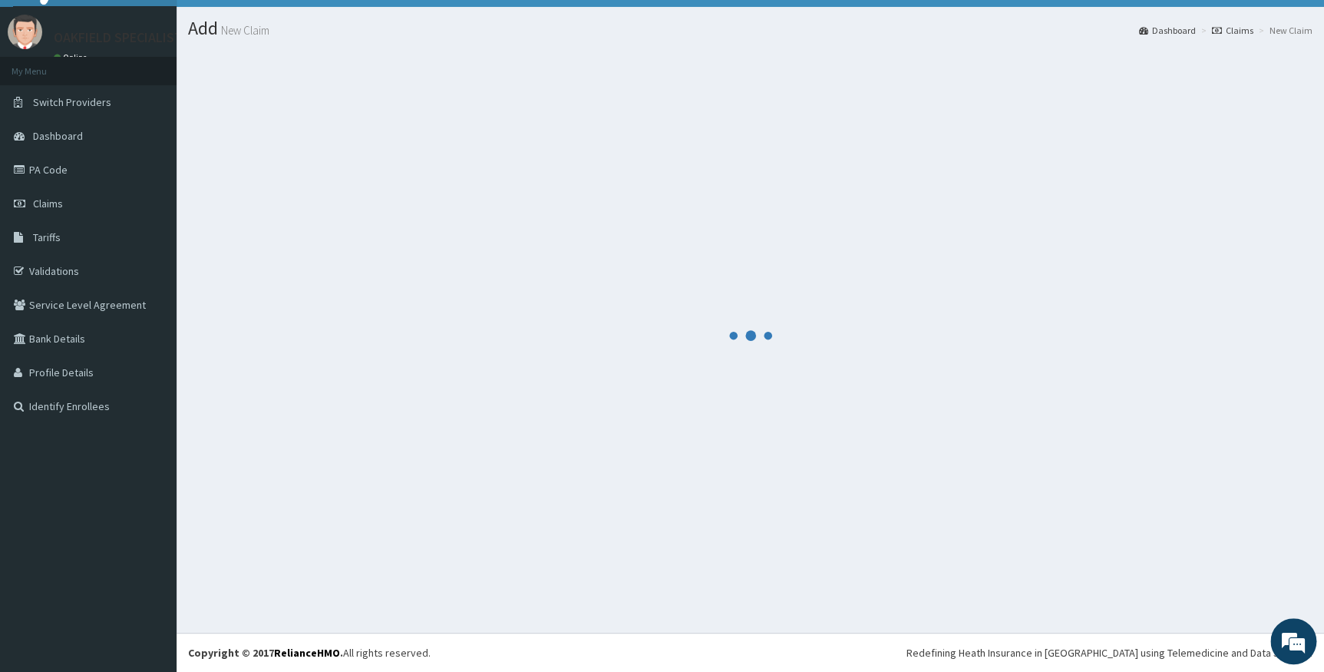
scroll to position [31, 0]
